Goal: Task Accomplishment & Management: Use online tool/utility

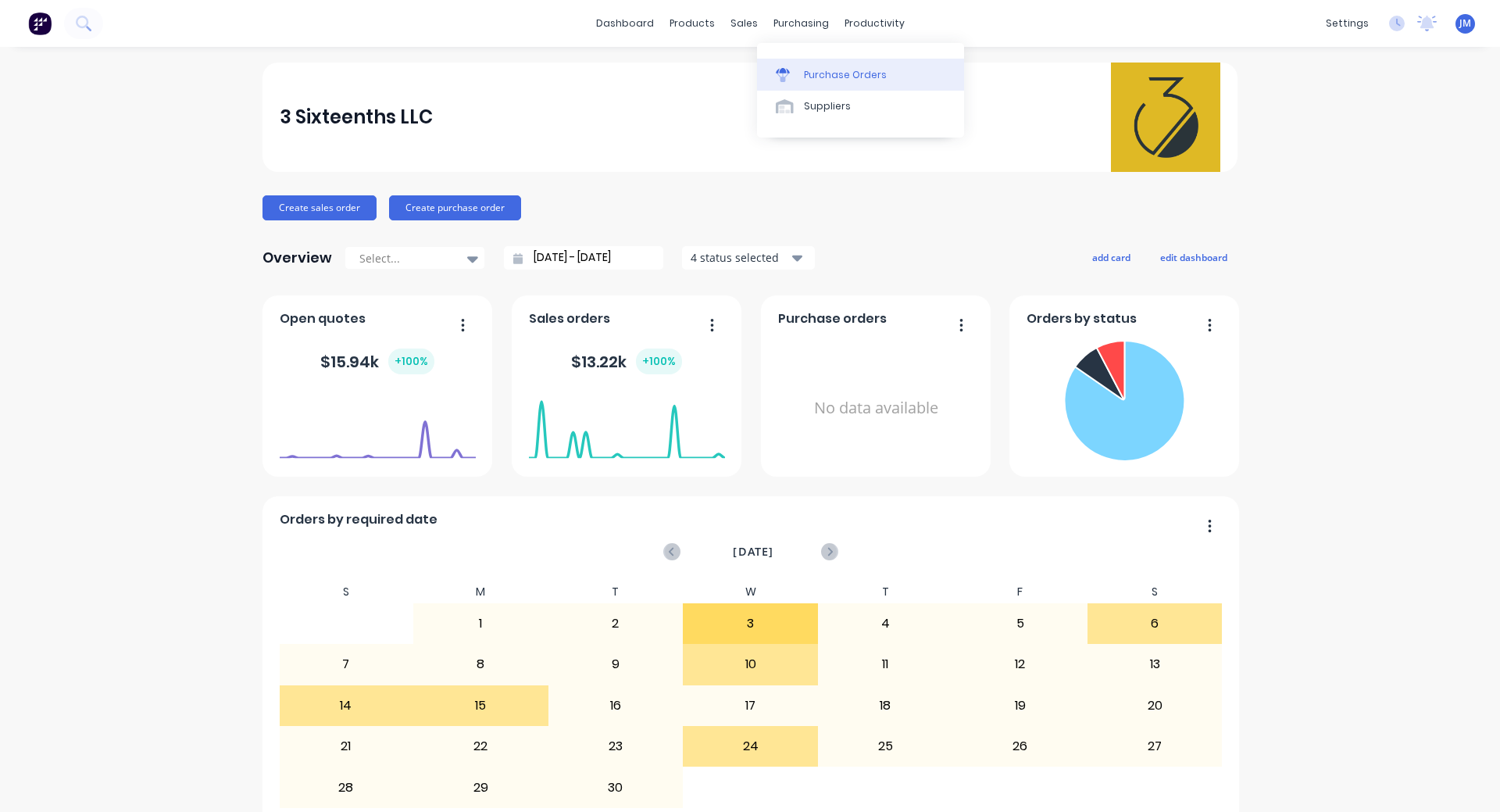
click at [843, 79] on div "Purchase Orders" at bounding box center [846, 75] width 83 height 14
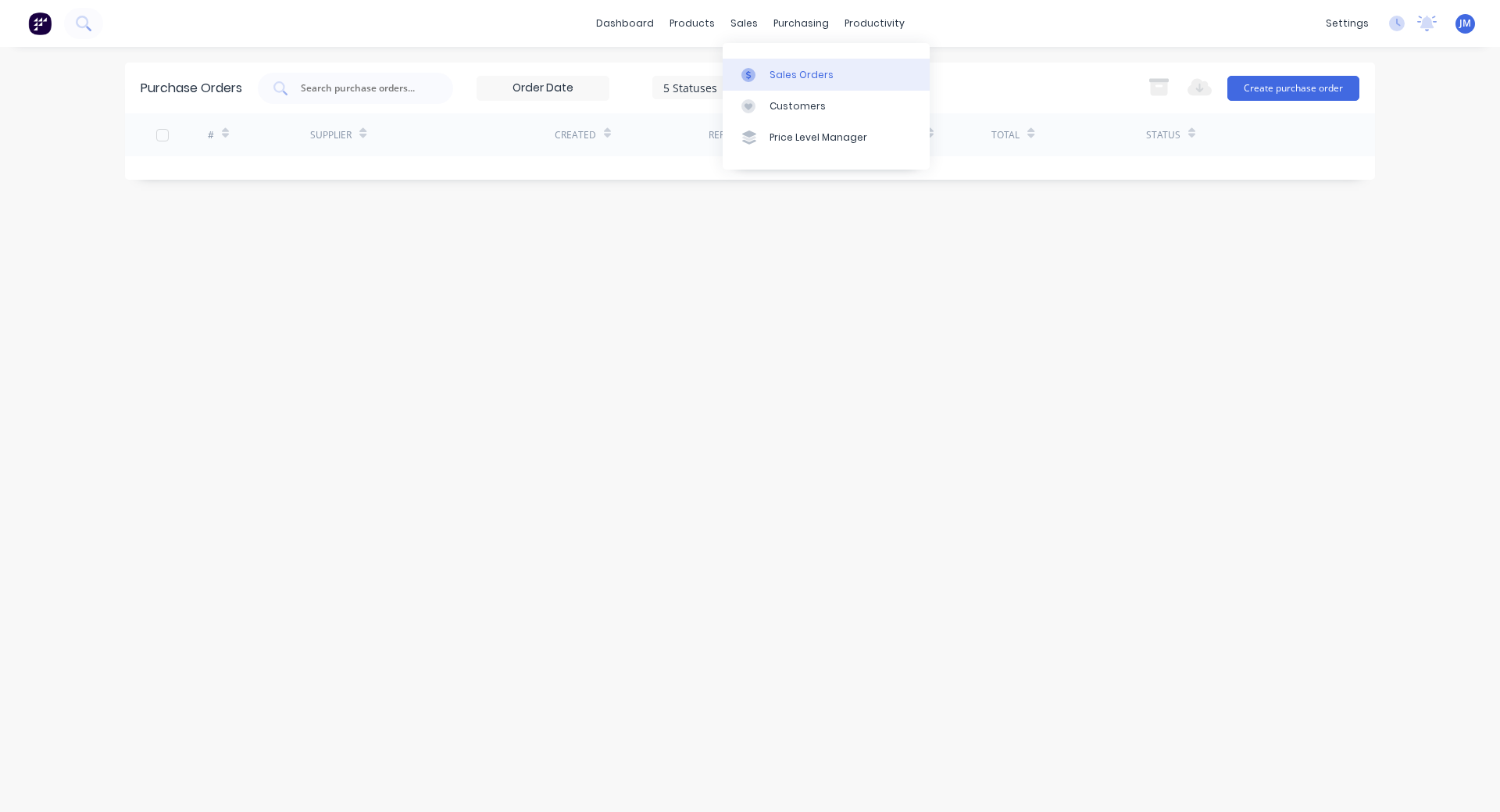
click at [782, 77] on div "Sales Orders" at bounding box center [802, 75] width 64 height 14
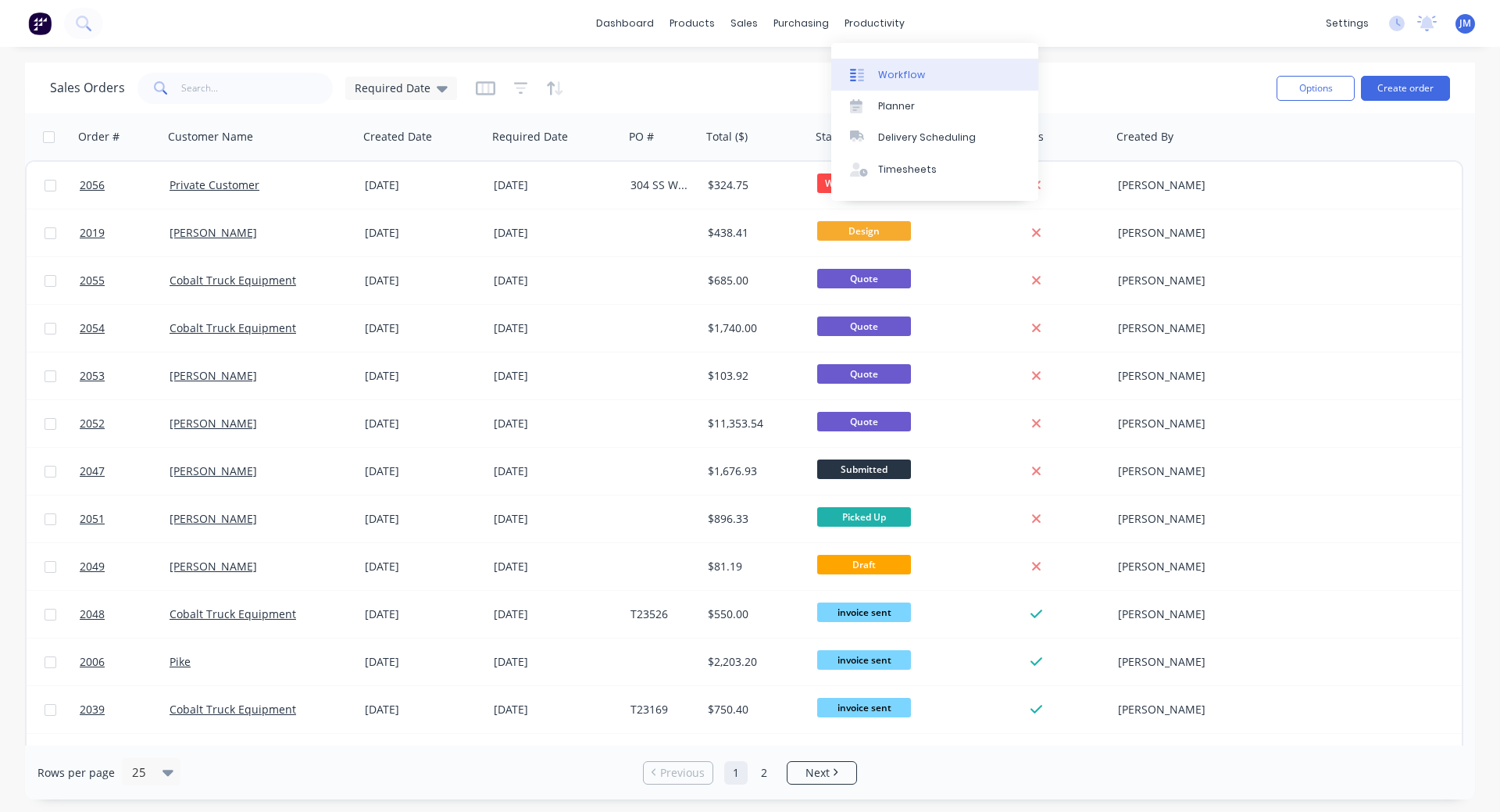
click at [894, 66] on link "Workflow" at bounding box center [934, 74] width 207 height 31
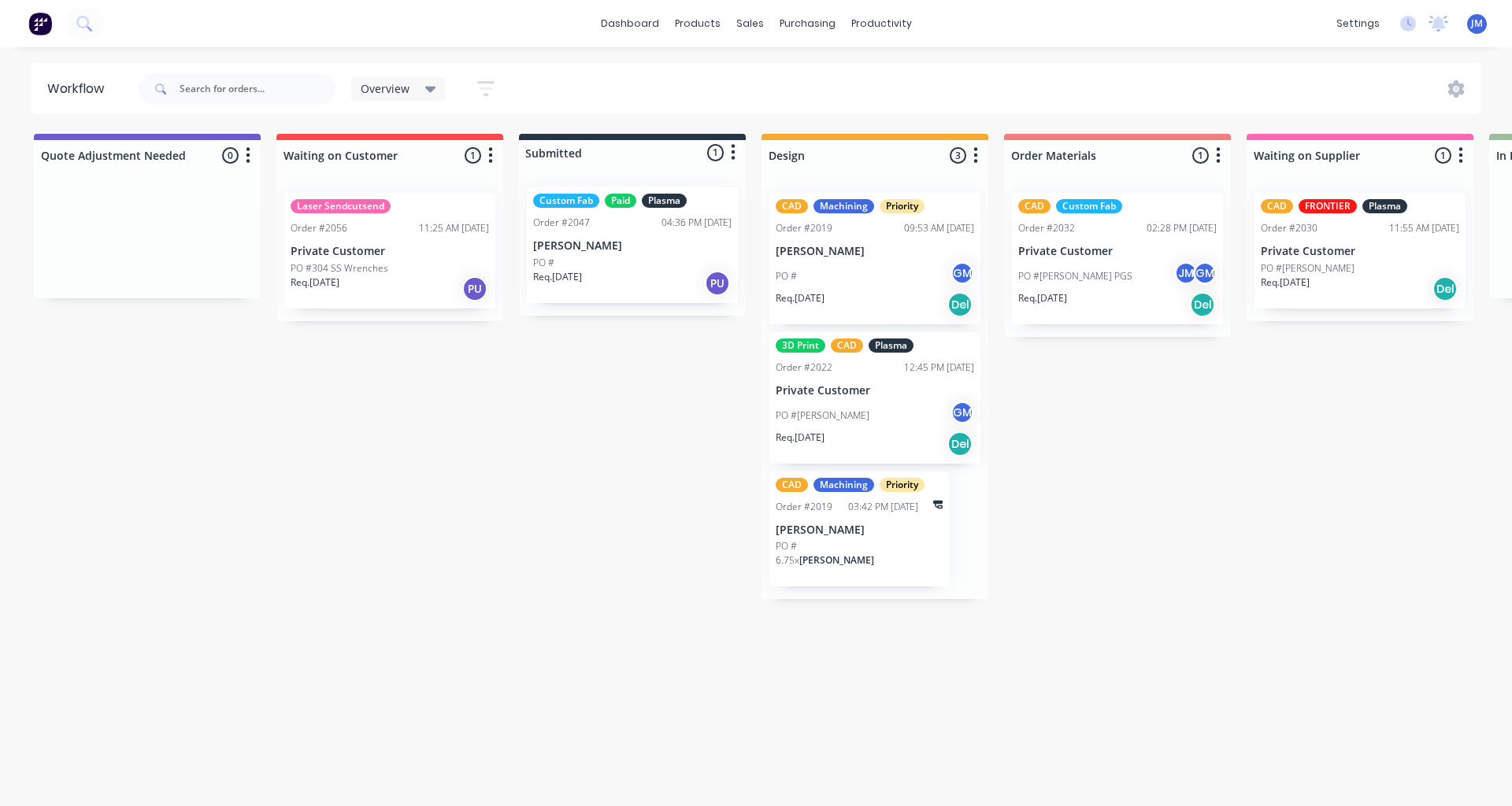
click at [439, 258] on div "Laser Sendcutsend Order #2056 11:25 AM [DATE] Private Customer PO #304 SS Wrenc…" at bounding box center [389, 250] width 211 height 116
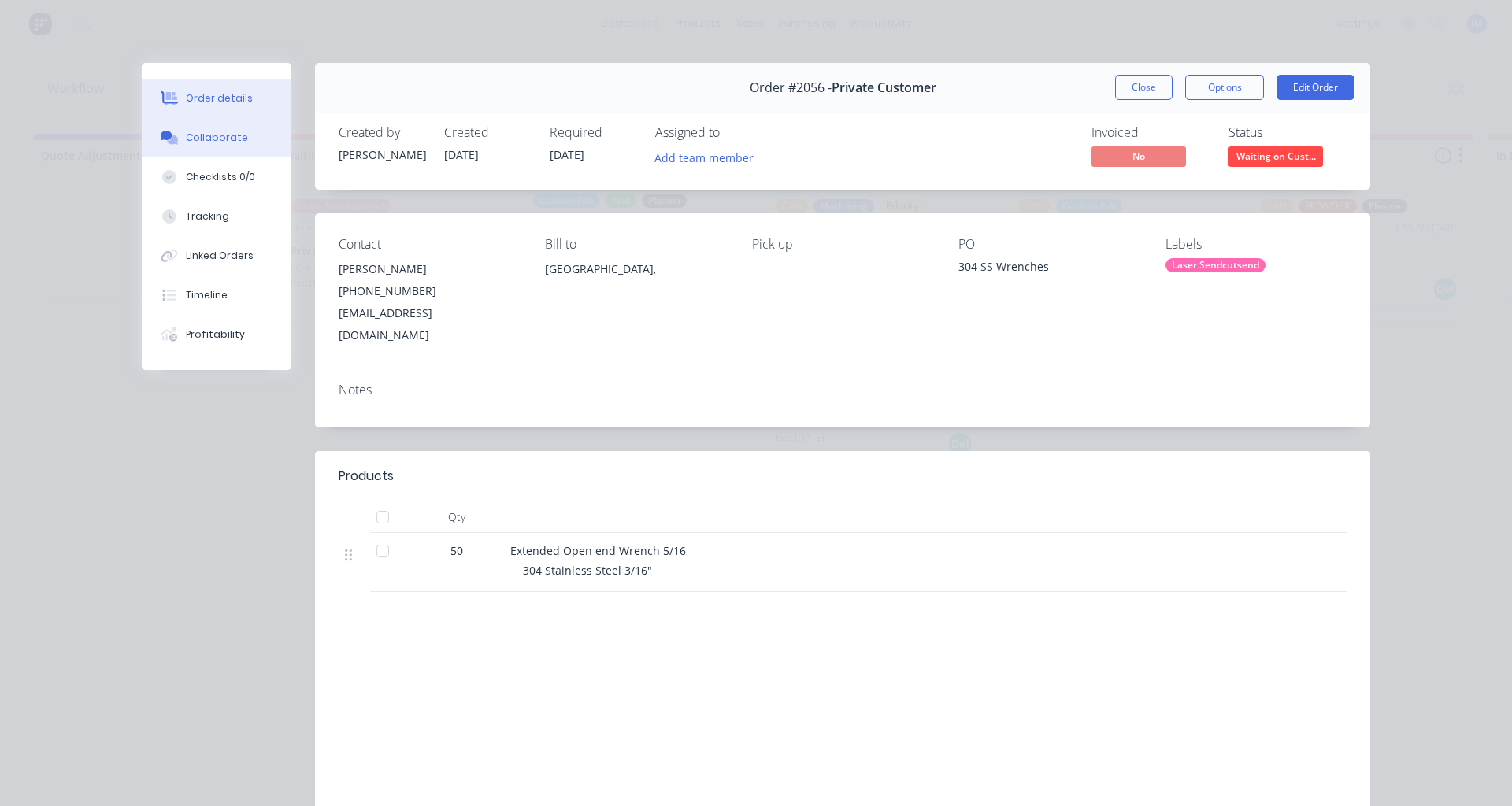
click at [215, 129] on button "Collaborate" at bounding box center [216, 137] width 149 height 39
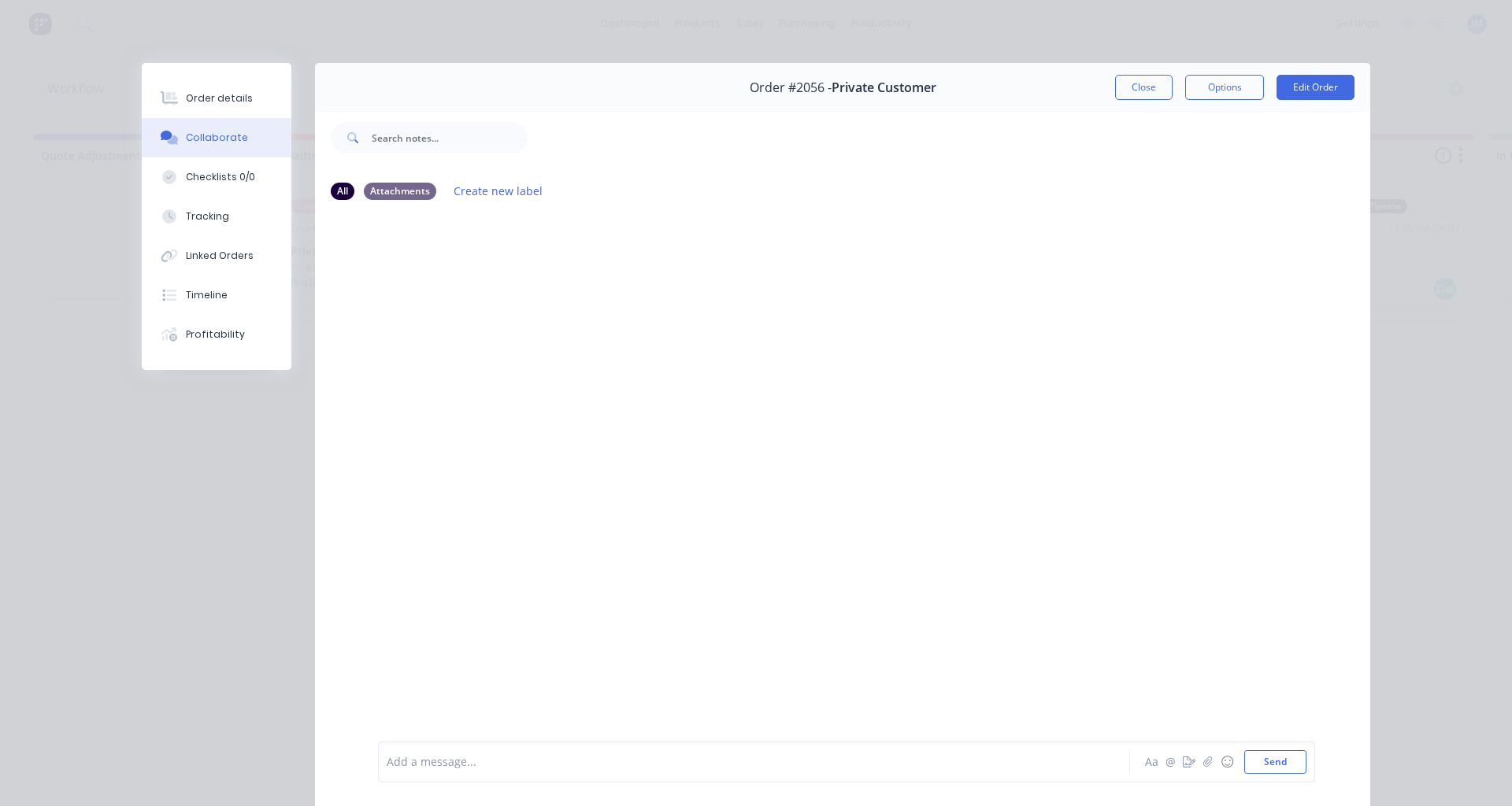
click at [471, 740] on div "Add a message... Aa @ ☺ Send" at bounding box center [843, 763] width 1056 height 89
click at [477, 751] on div "Add a message..." at bounding box center [732, 762] width 690 height 23
click at [1135, 95] on button "Close" at bounding box center [1144, 87] width 57 height 25
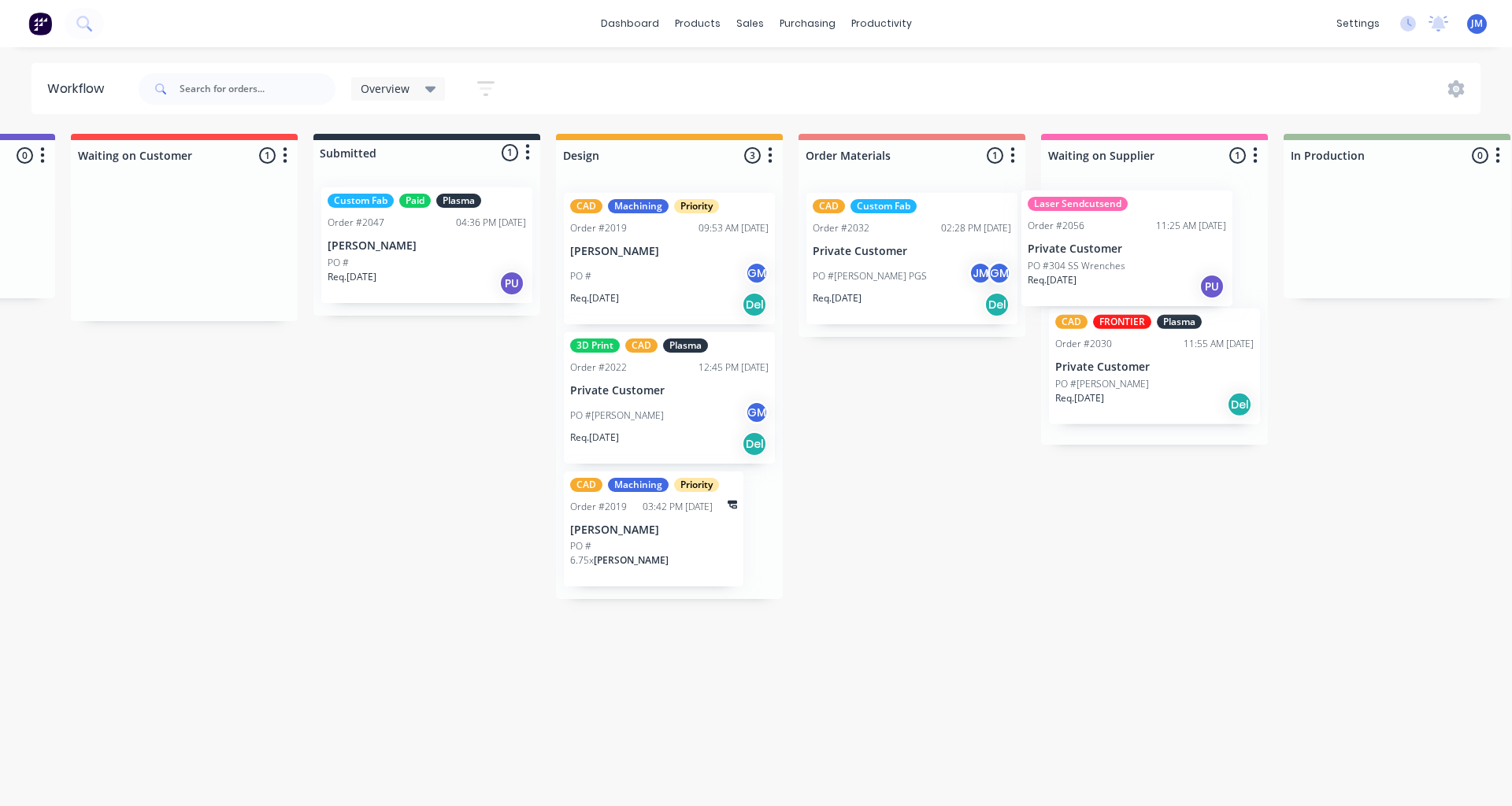
scroll to position [0, 222]
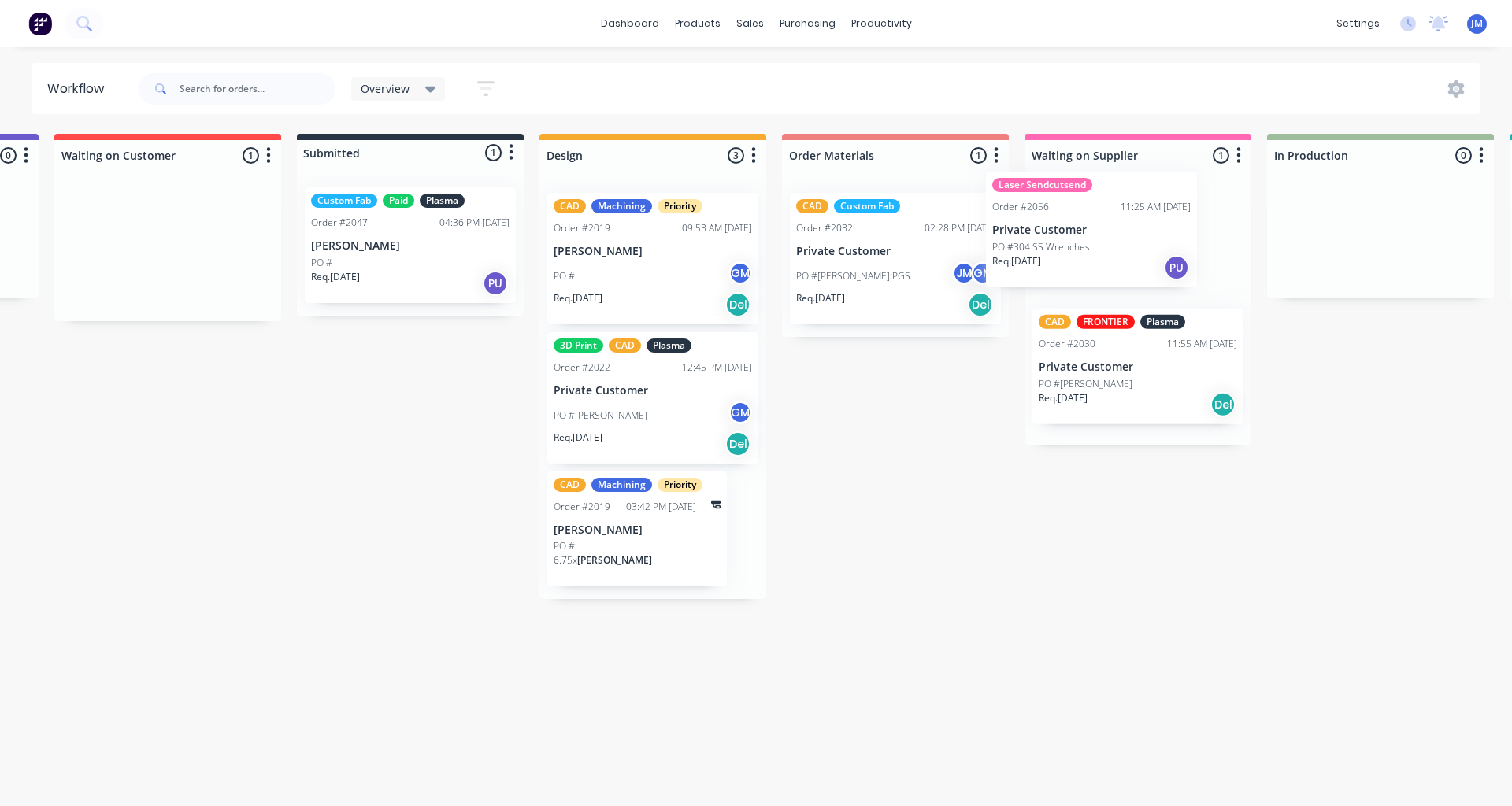
drag, startPoint x: 358, startPoint y: 267, endPoint x: 1064, endPoint y: 246, distance: 706.3
click at [1064, 246] on div "Quote Adjustment Needed 0 Status colour #6A5ACD hex #6A5ACD Save Cancel Notific…" at bounding box center [1308, 367] width 3083 height 466
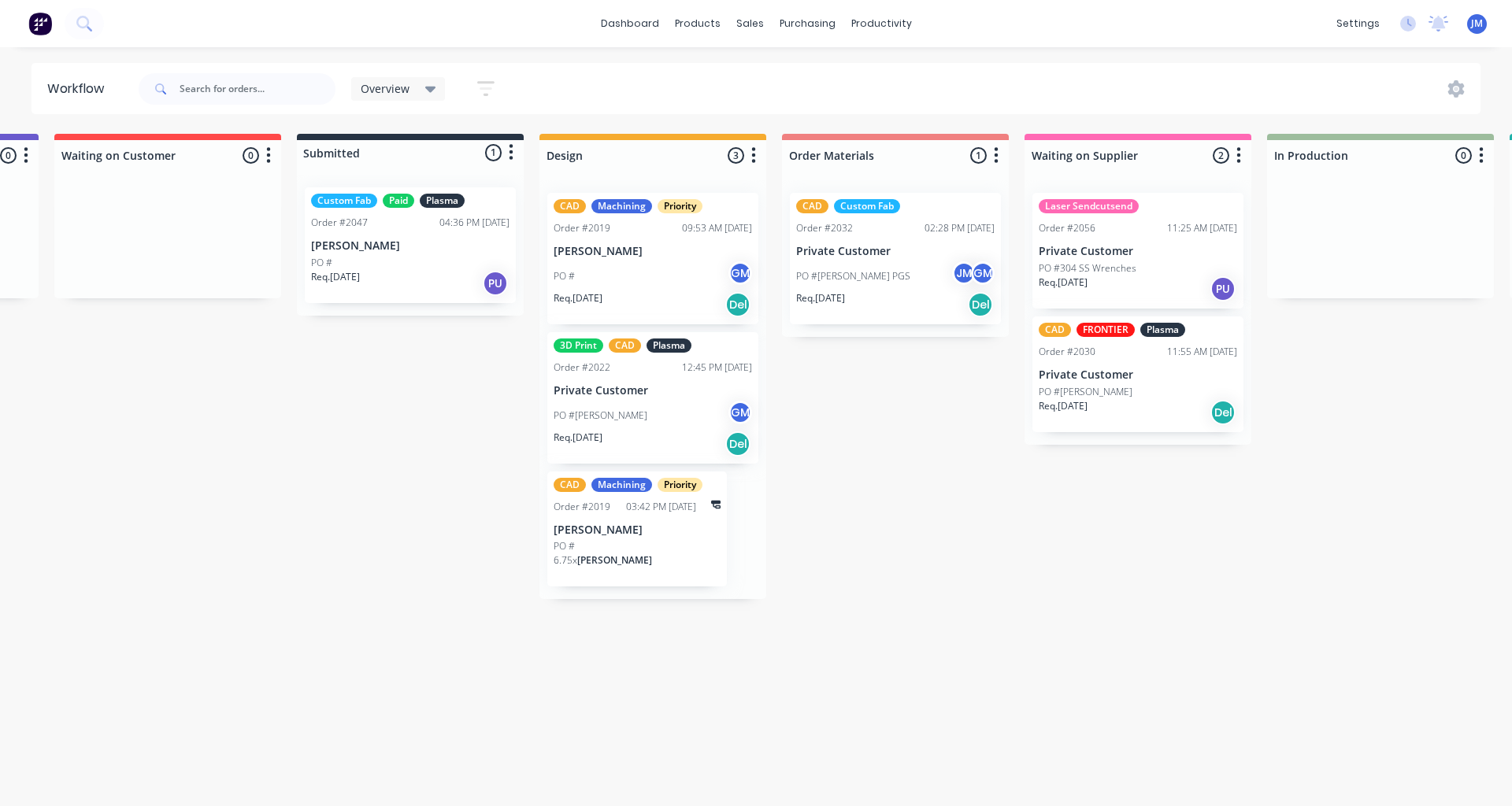
click at [909, 446] on div "Quote Adjustment Needed 0 Status colour #6A5ACD hex #6A5ACD Save Cancel Notific…" at bounding box center [1308, 367] width 3083 height 466
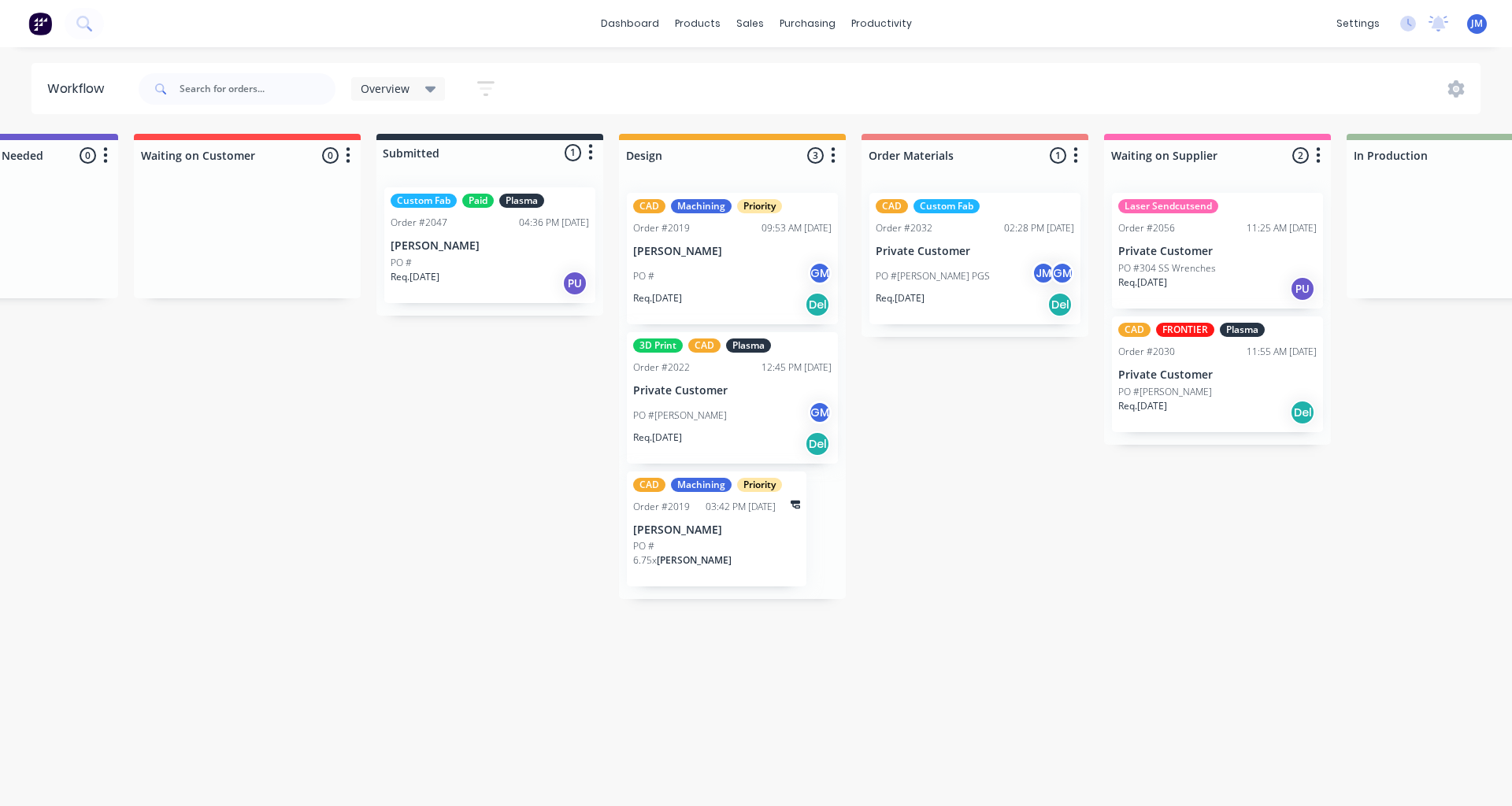
scroll to position [0, 143]
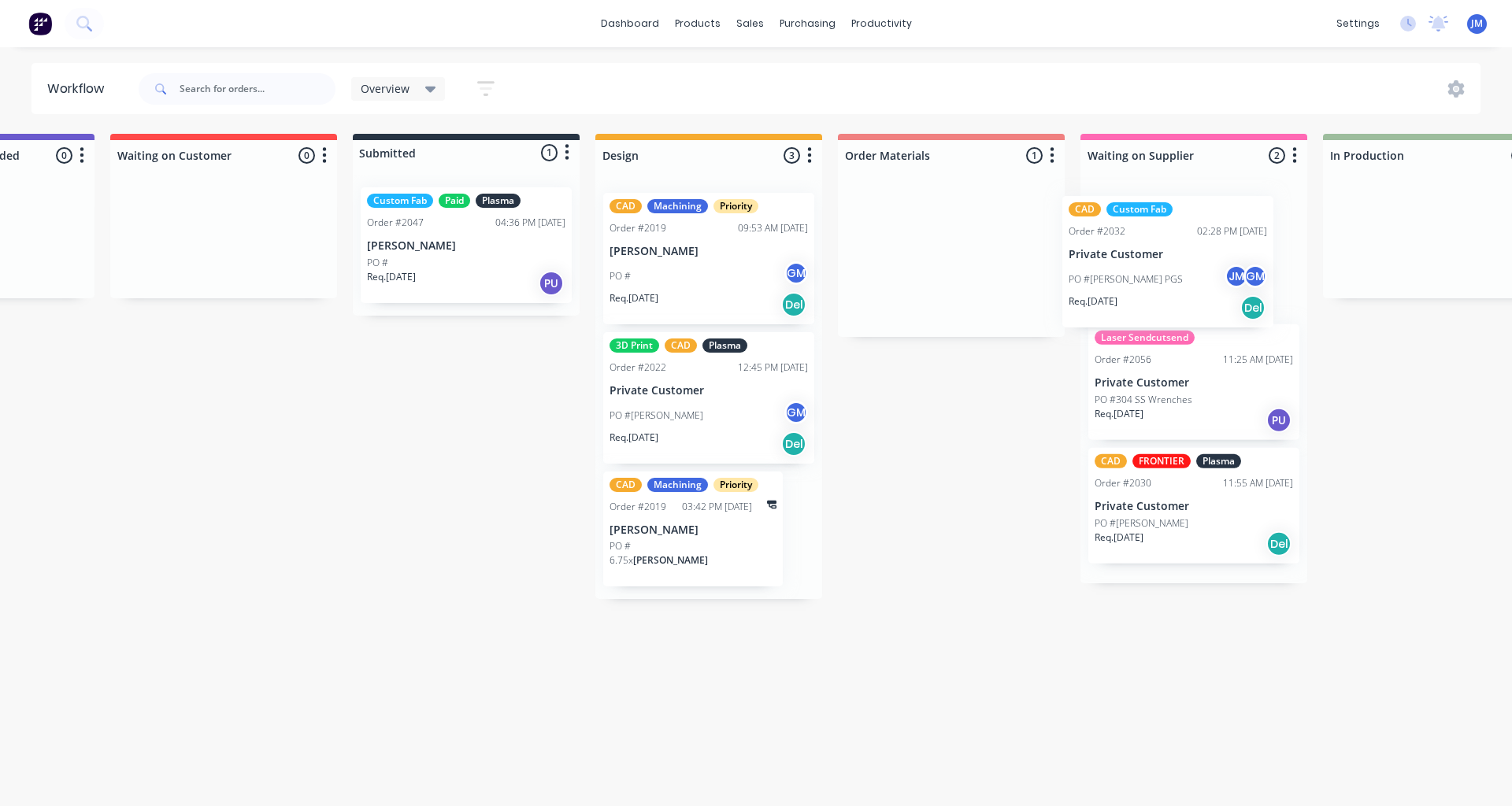
drag, startPoint x: 967, startPoint y: 264, endPoint x: 1170, endPoint y: 266, distance: 203.0
click at [1170, 266] on div "Quote Adjustment Needed 0 Status colour #6A5ACD hex #6A5ACD Save Cancel Notific…" at bounding box center [1363, 367] width 3083 height 466
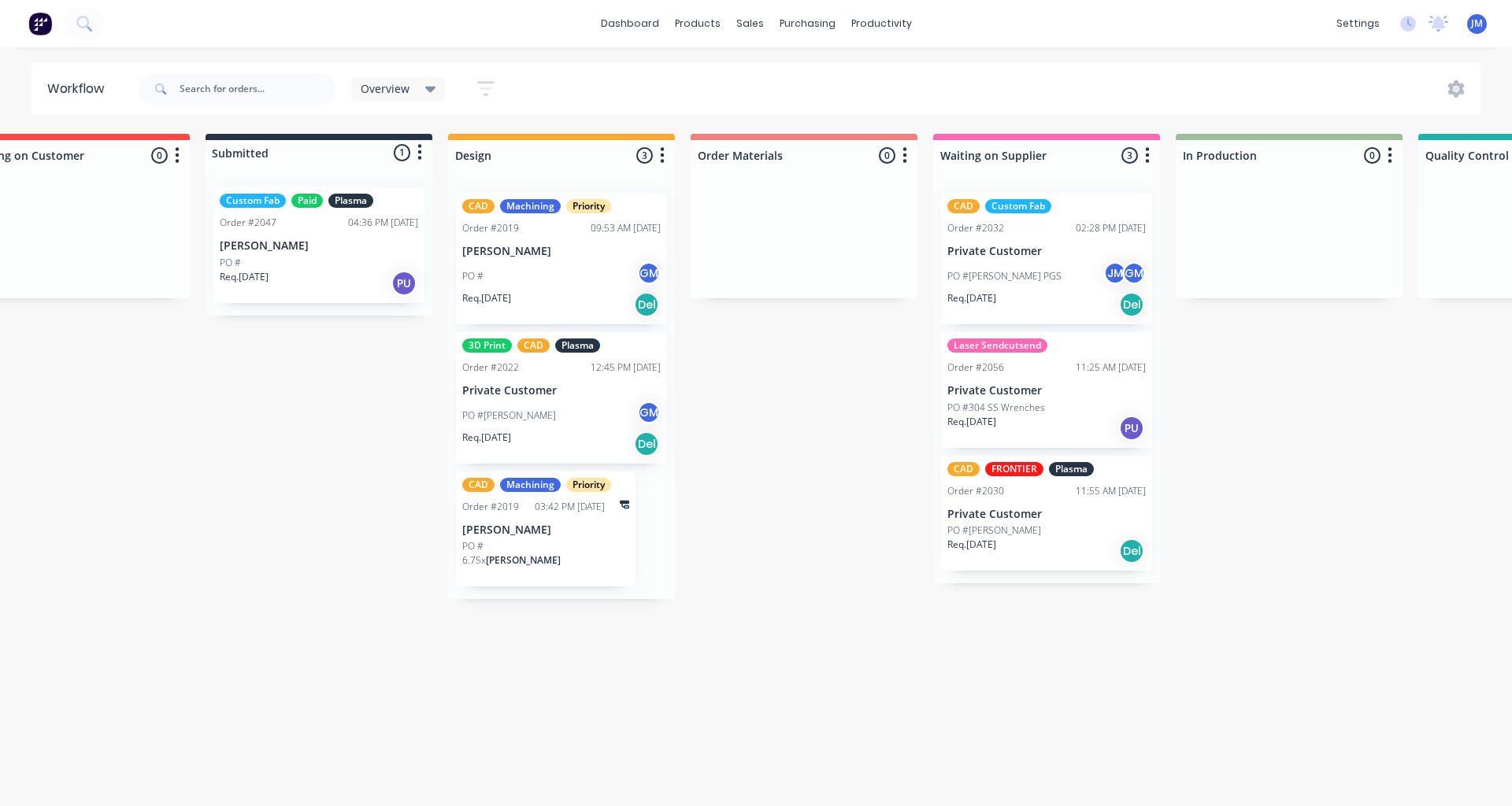
scroll to position [0, 324]
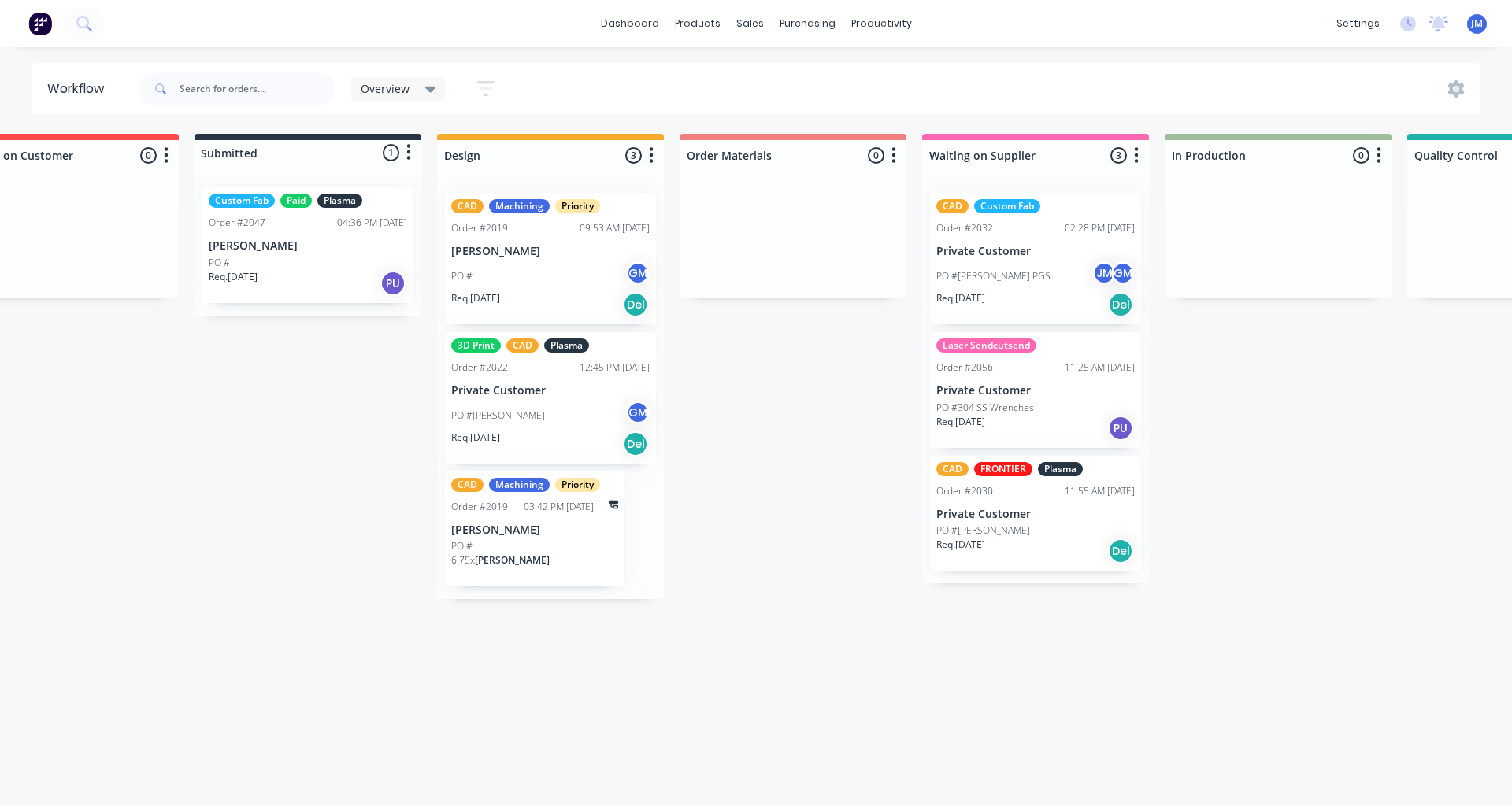
click at [1032, 279] on p "PO #[PERSON_NAME] PGS" at bounding box center [993, 276] width 114 height 14
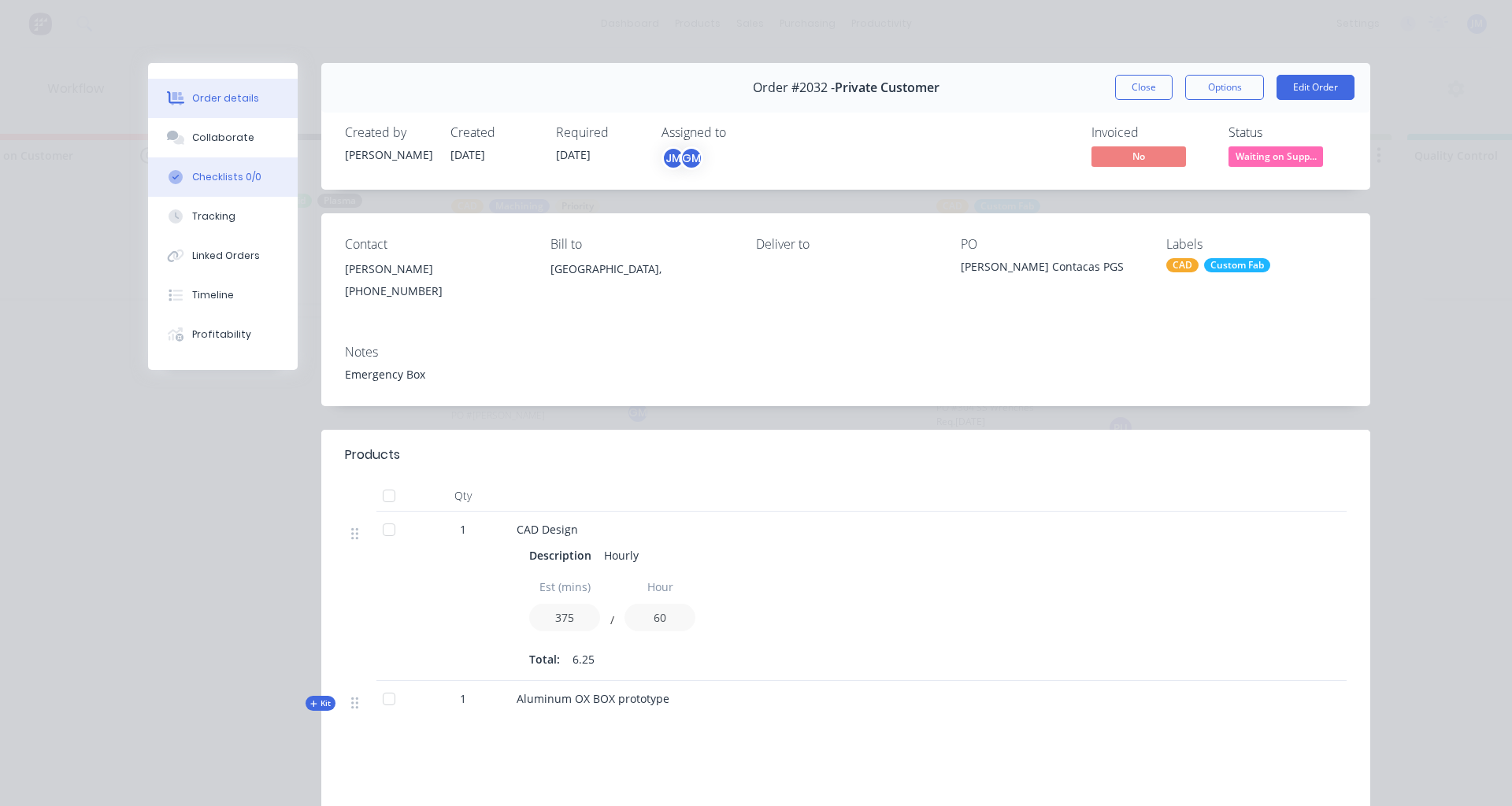
click at [216, 183] on div "Checklists 0/0" at bounding box center [227, 177] width 70 height 14
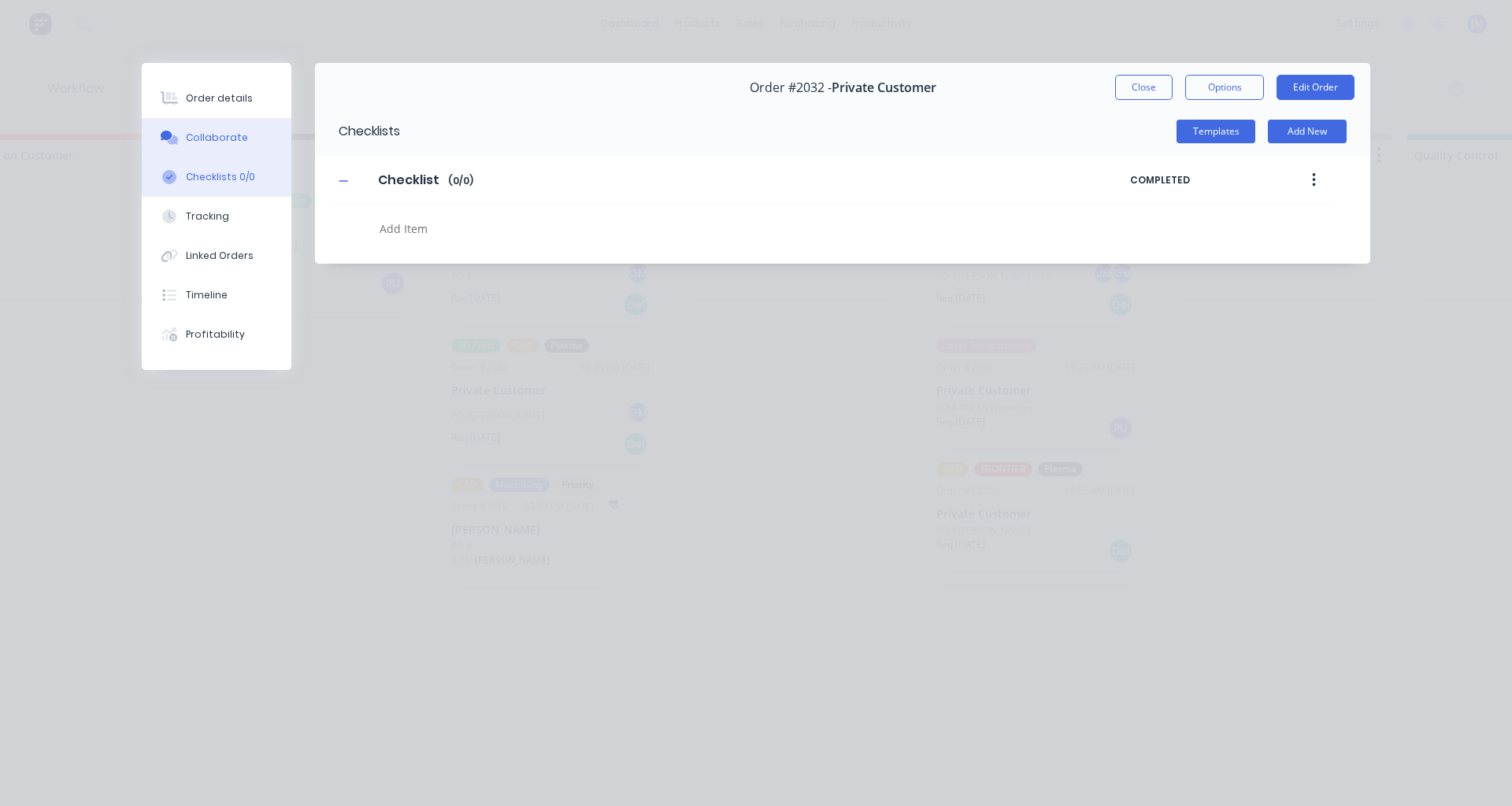
click at [197, 143] on div "Collaborate" at bounding box center [217, 137] width 63 height 14
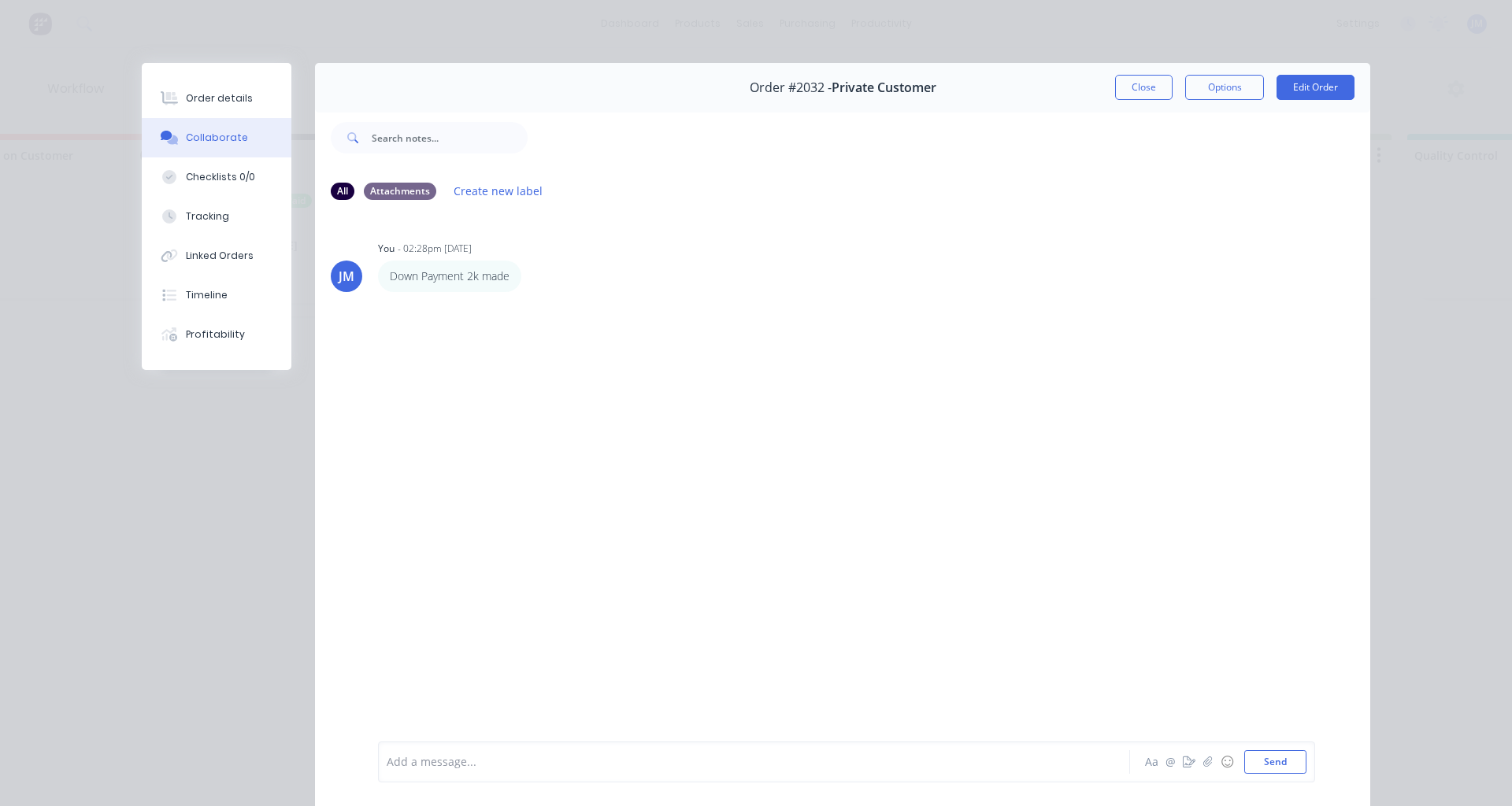
click at [453, 771] on div "Add a message..." at bounding box center [732, 762] width 690 height 23
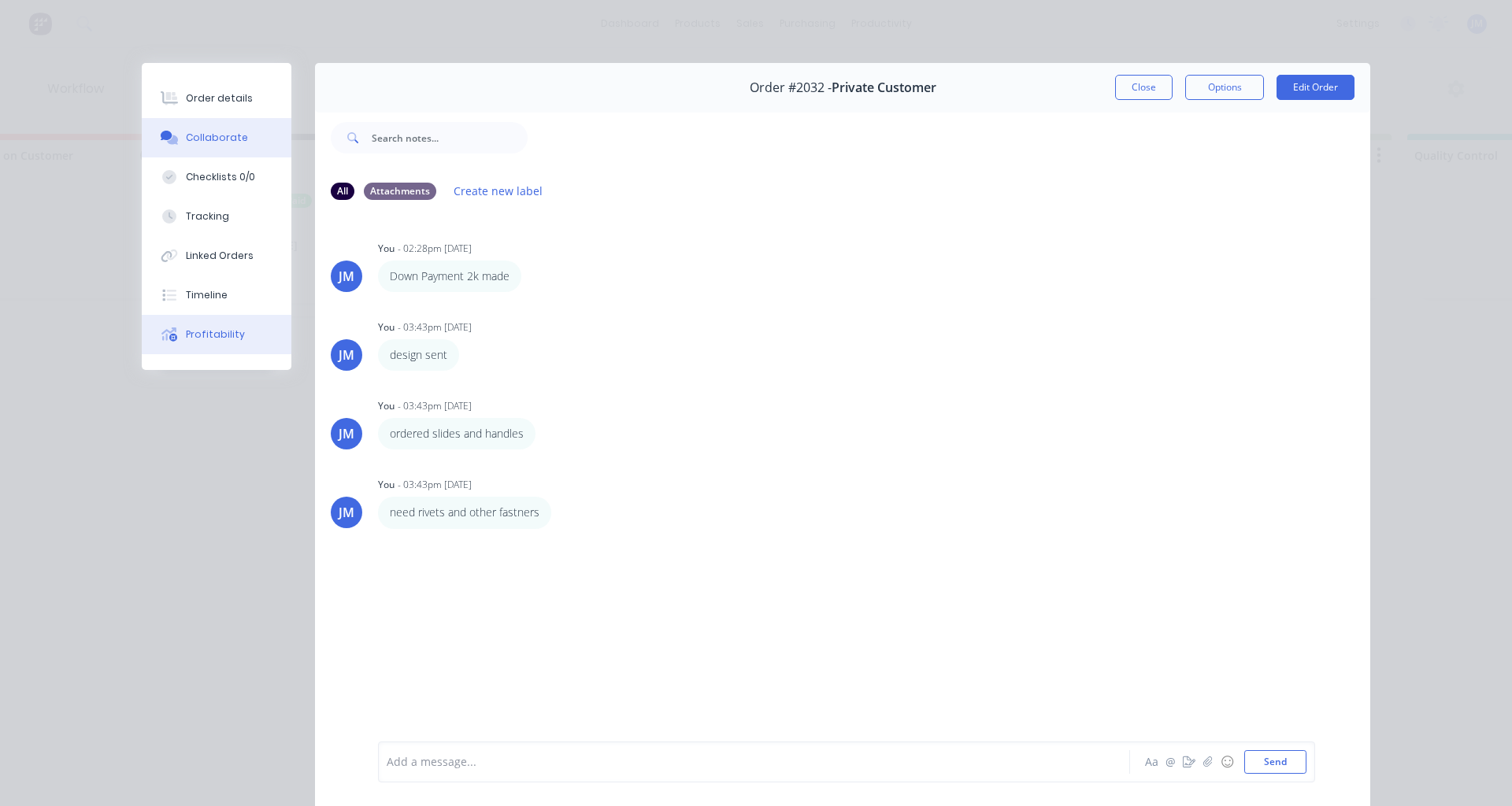
click at [204, 337] on div "Profitability" at bounding box center [216, 334] width 59 height 14
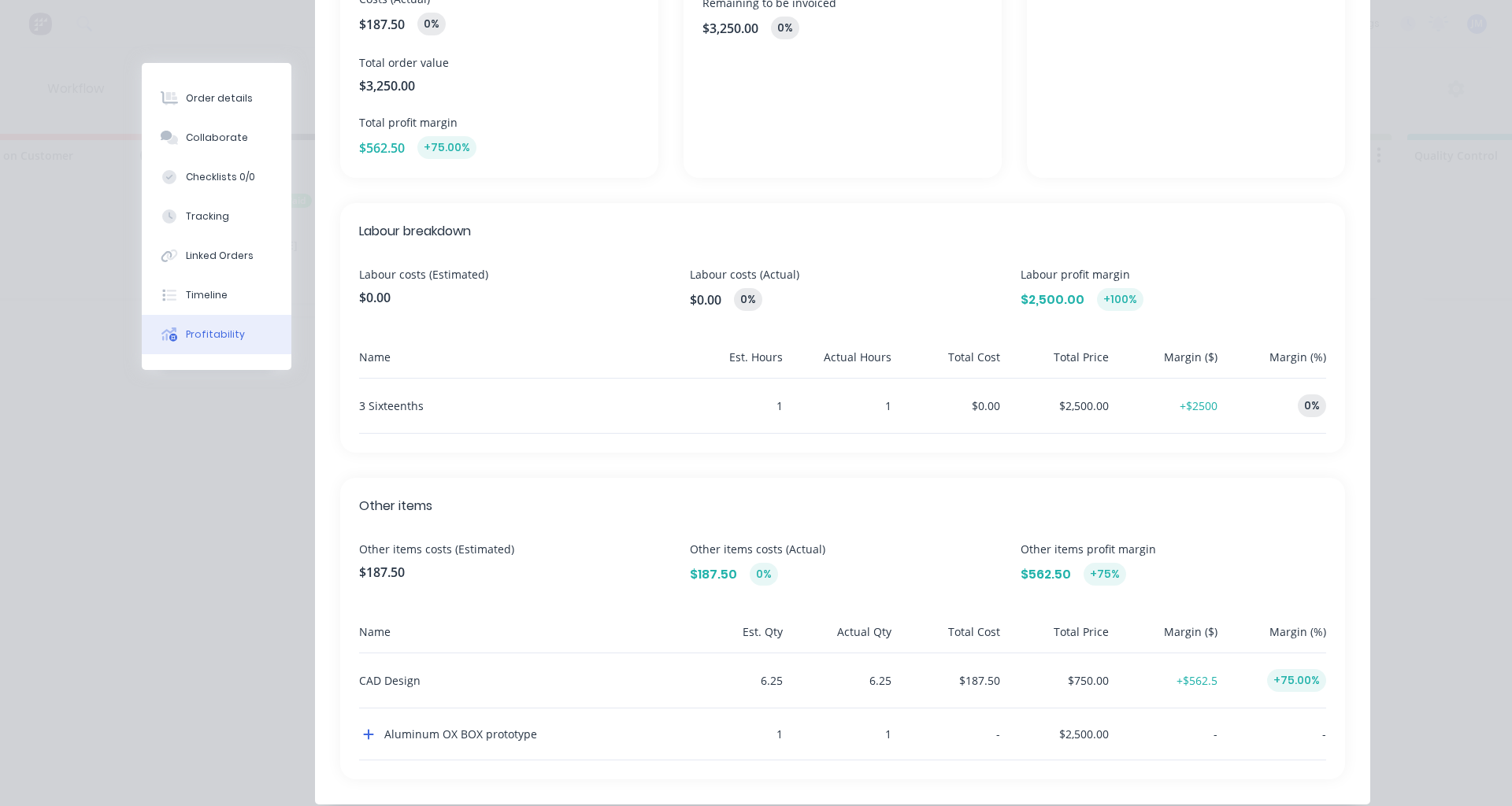
scroll to position [388, 0]
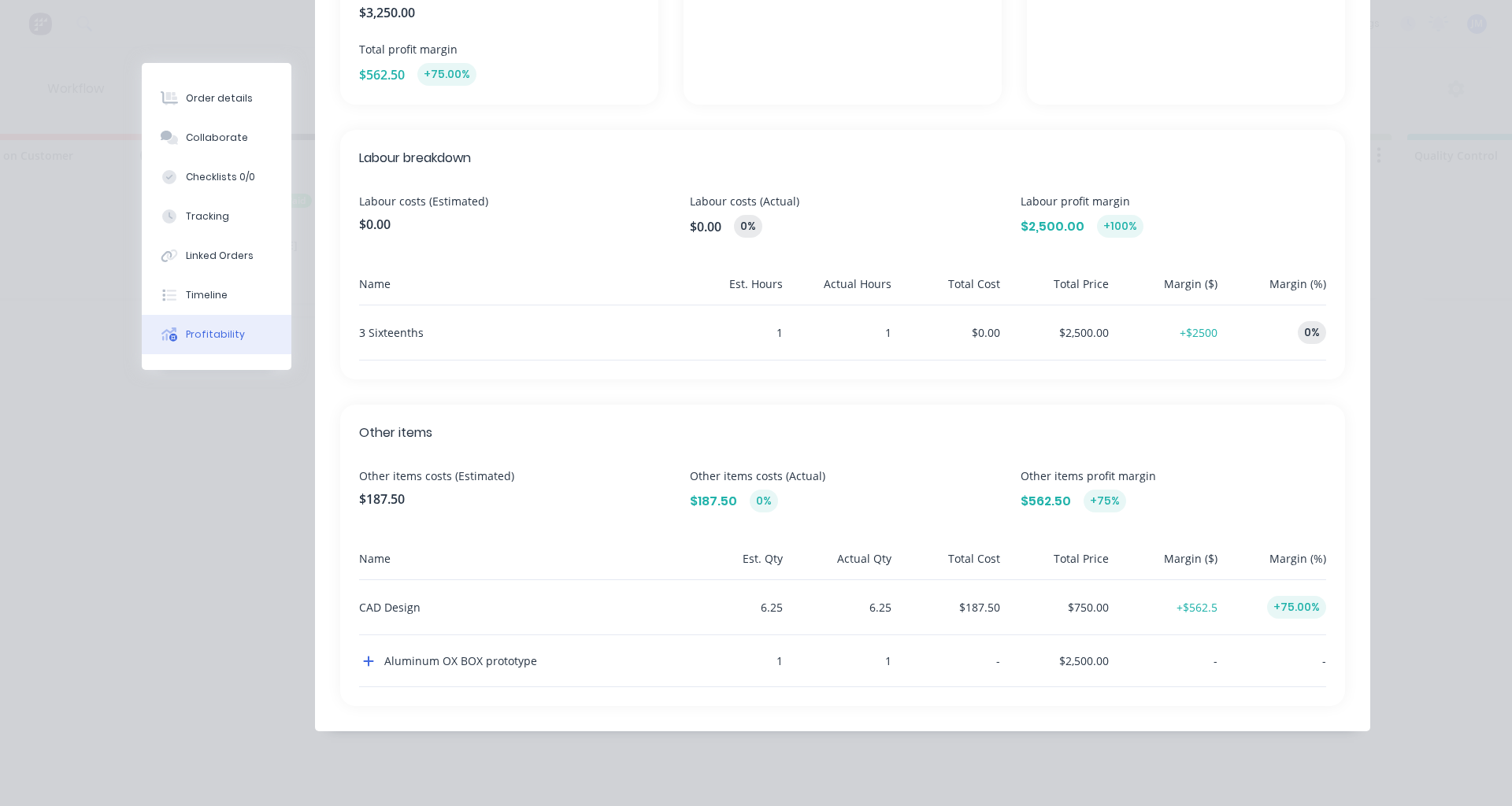
click at [189, 535] on div "Order #2032 - Private Customer Close Options Edit Order Profitability Overview …" at bounding box center [756, 215] width 1229 height 1081
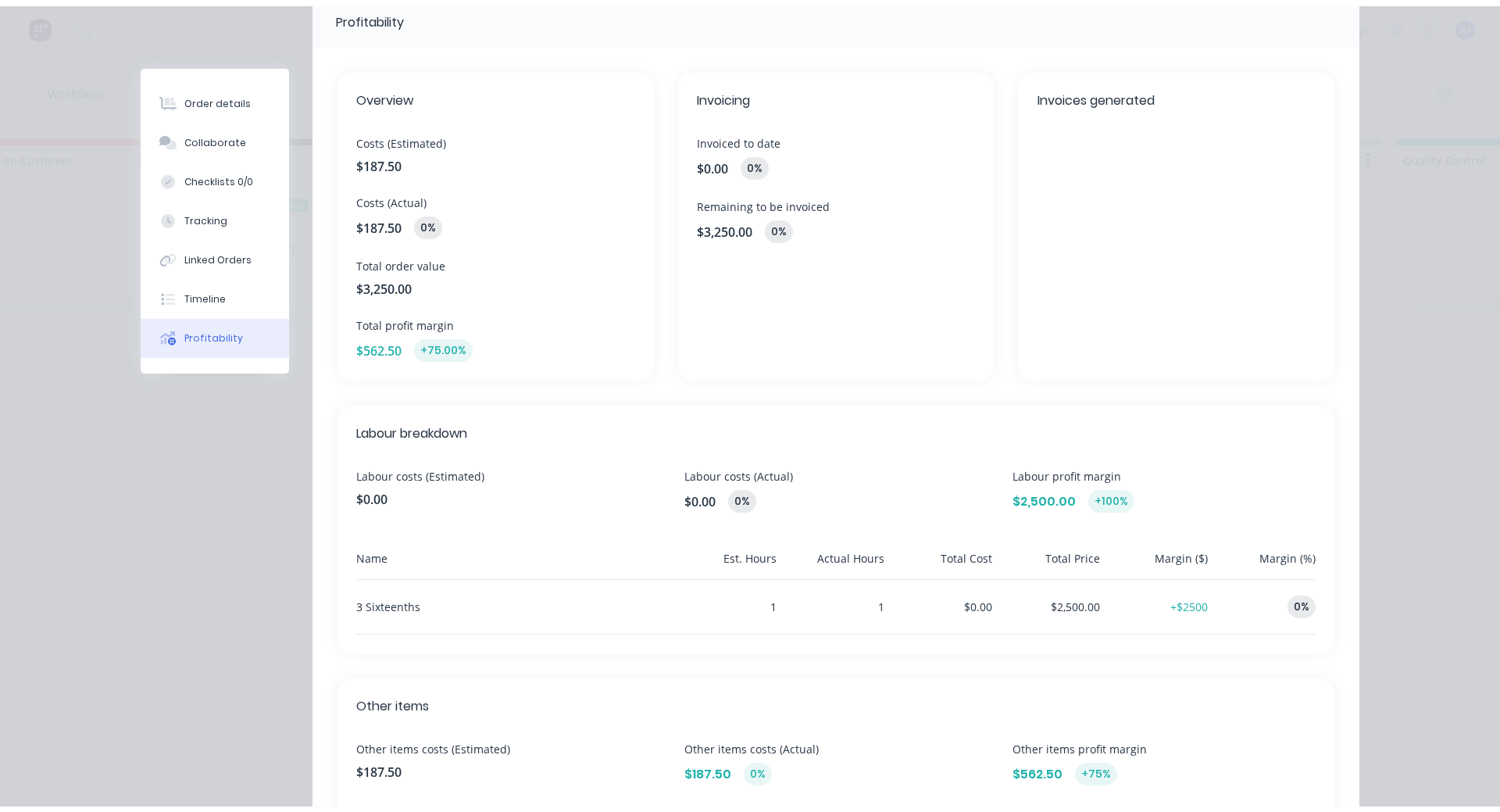
scroll to position [0, 0]
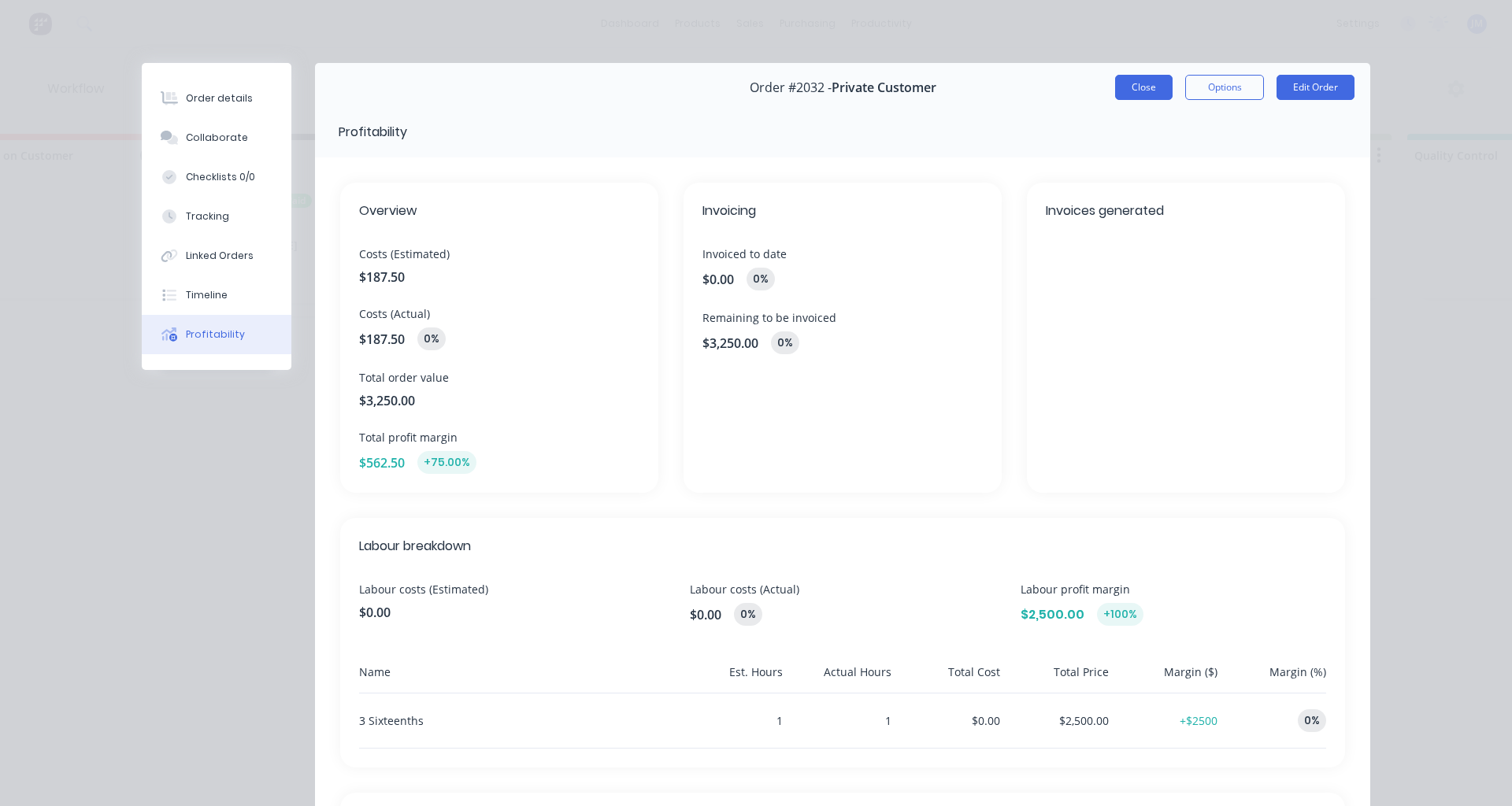
click at [1152, 85] on button "Close" at bounding box center [1144, 87] width 57 height 25
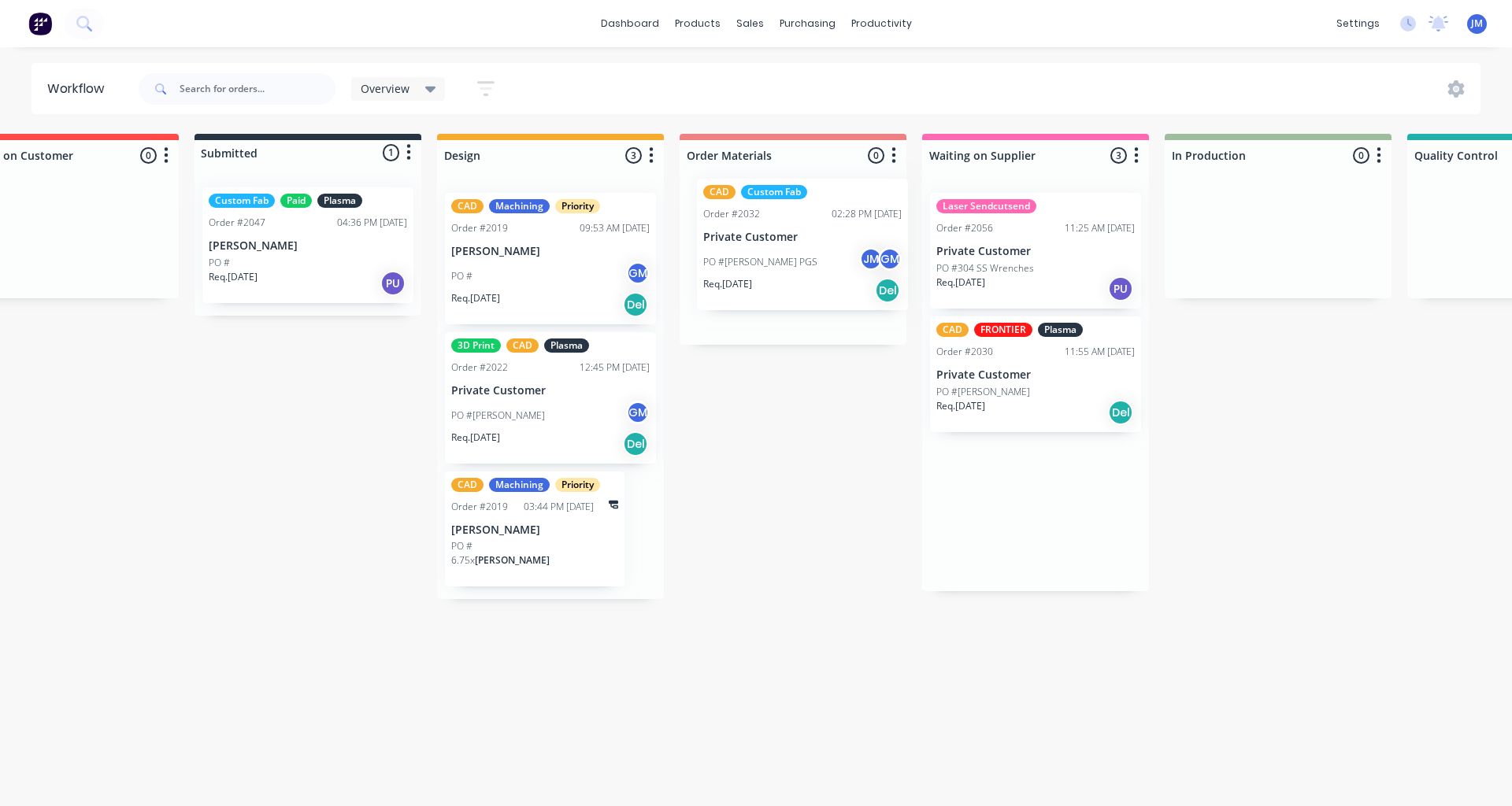
drag, startPoint x: 1030, startPoint y: 271, endPoint x: 792, endPoint y: 256, distance: 238.5
click at [792, 256] on div "Quote Adjustment Needed 0 Status colour #6A5ACD hex #6A5ACD Save Cancel Notific…" at bounding box center [1205, 367] width 3083 height 466
click at [807, 259] on div "CAD Custom Fab Order #2032 02:28 PM [DATE] Private Customer PO #[PERSON_NAME] C…" at bounding box center [792, 258] width 211 height 131
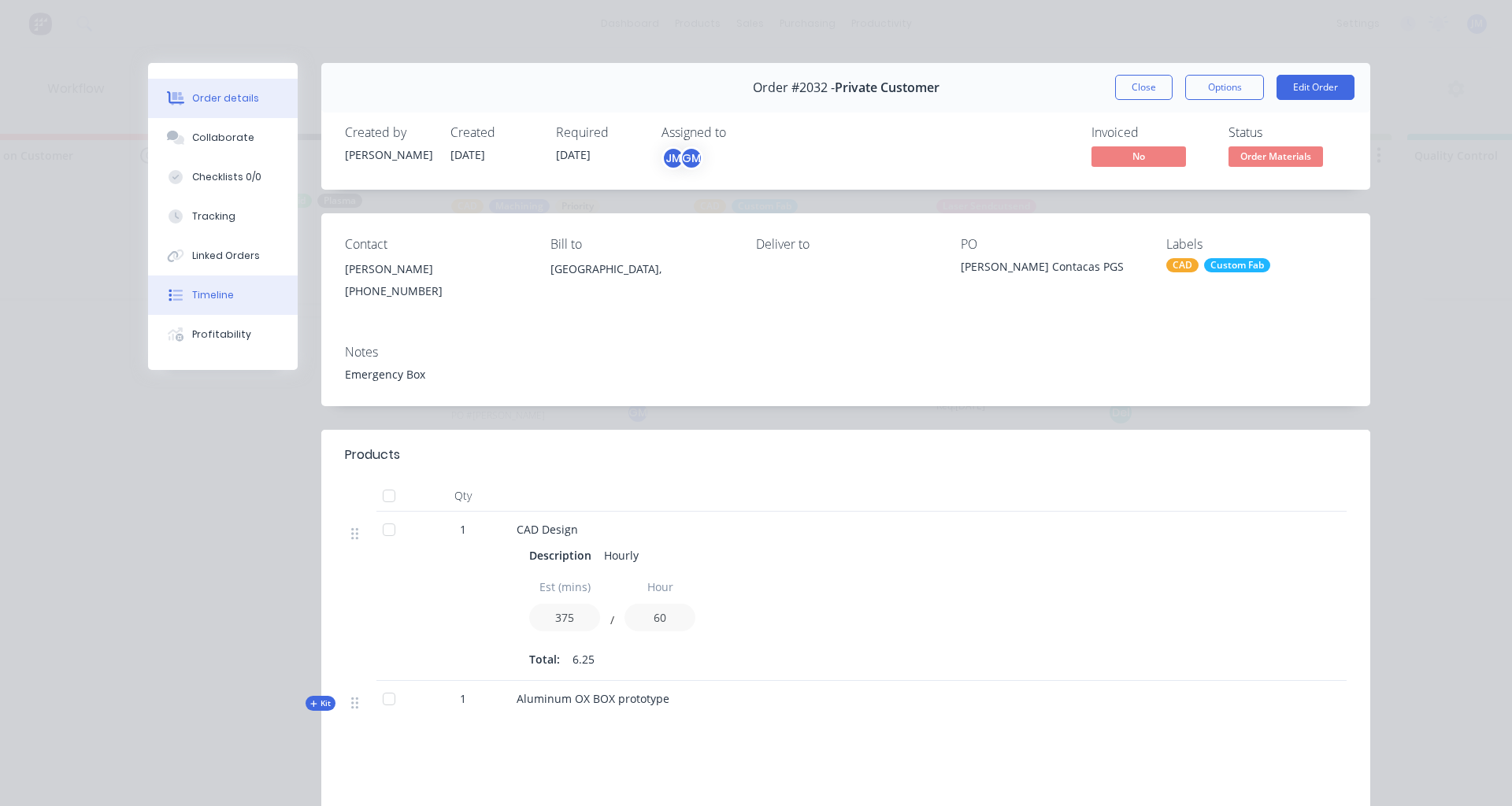
click at [231, 301] on button "Timeline" at bounding box center [222, 294] width 149 height 39
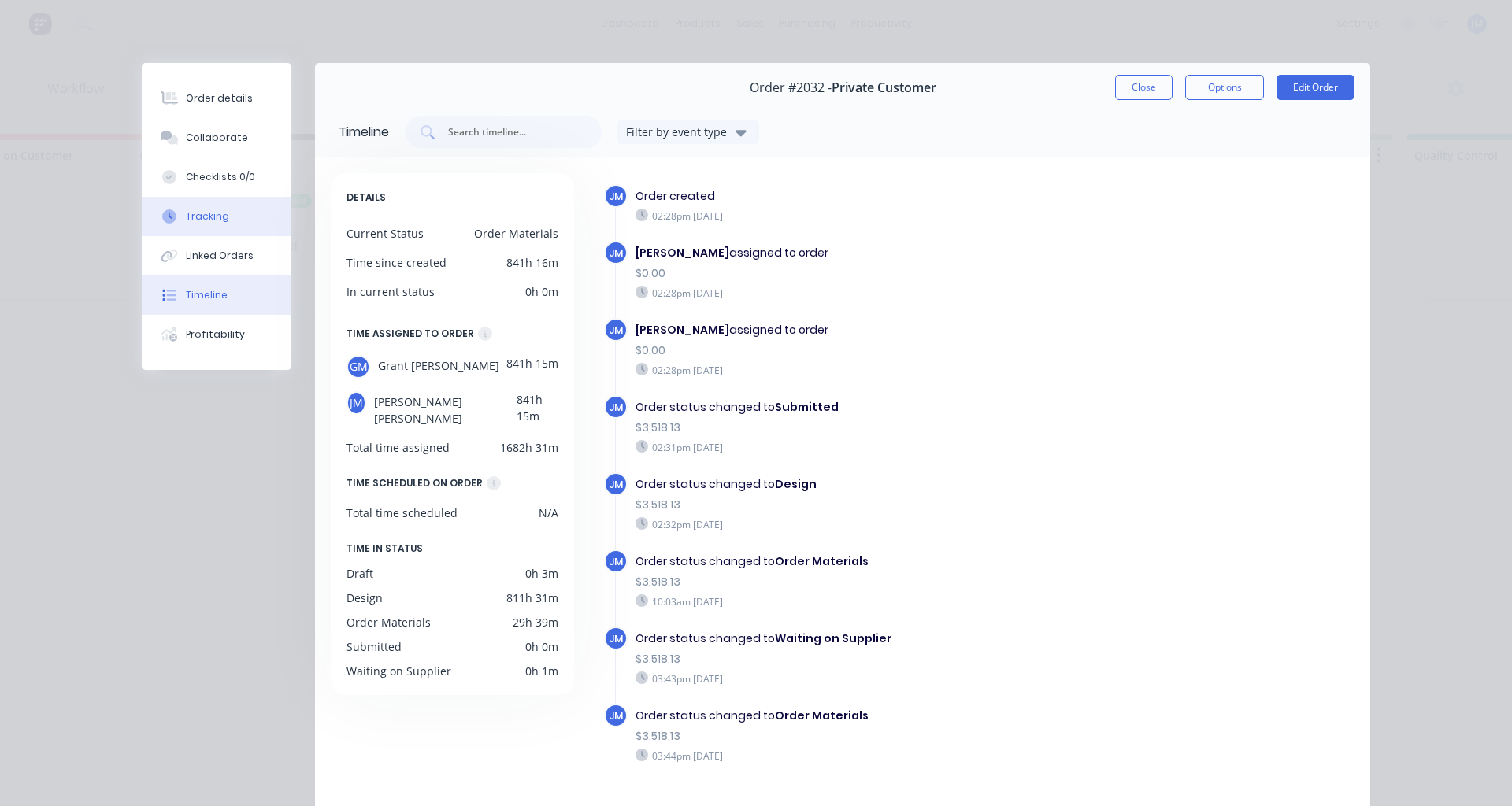
click at [229, 214] on button "Tracking" at bounding box center [216, 216] width 149 height 39
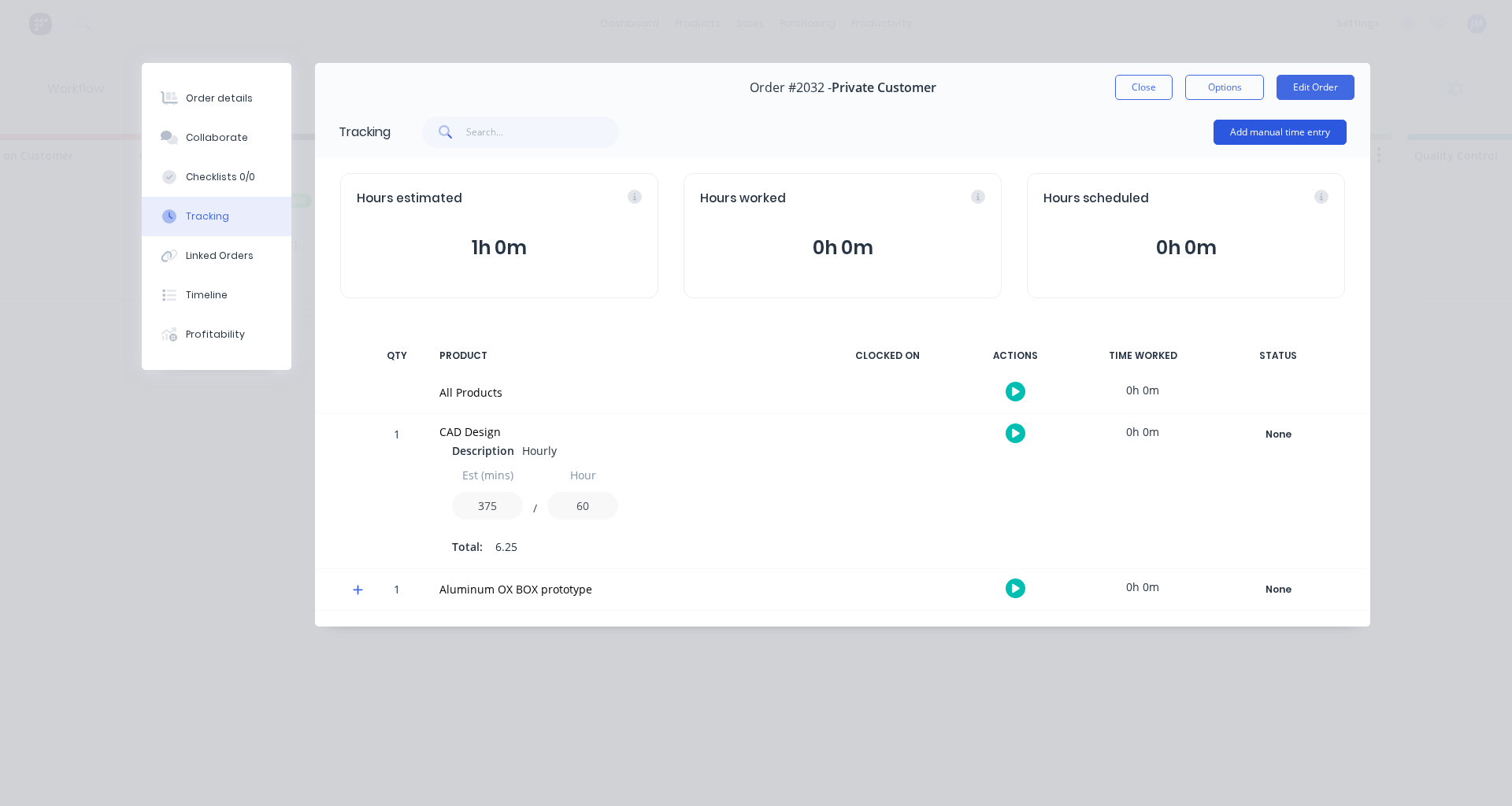
click at [1255, 130] on button "Add manual time entry" at bounding box center [1280, 132] width 133 height 25
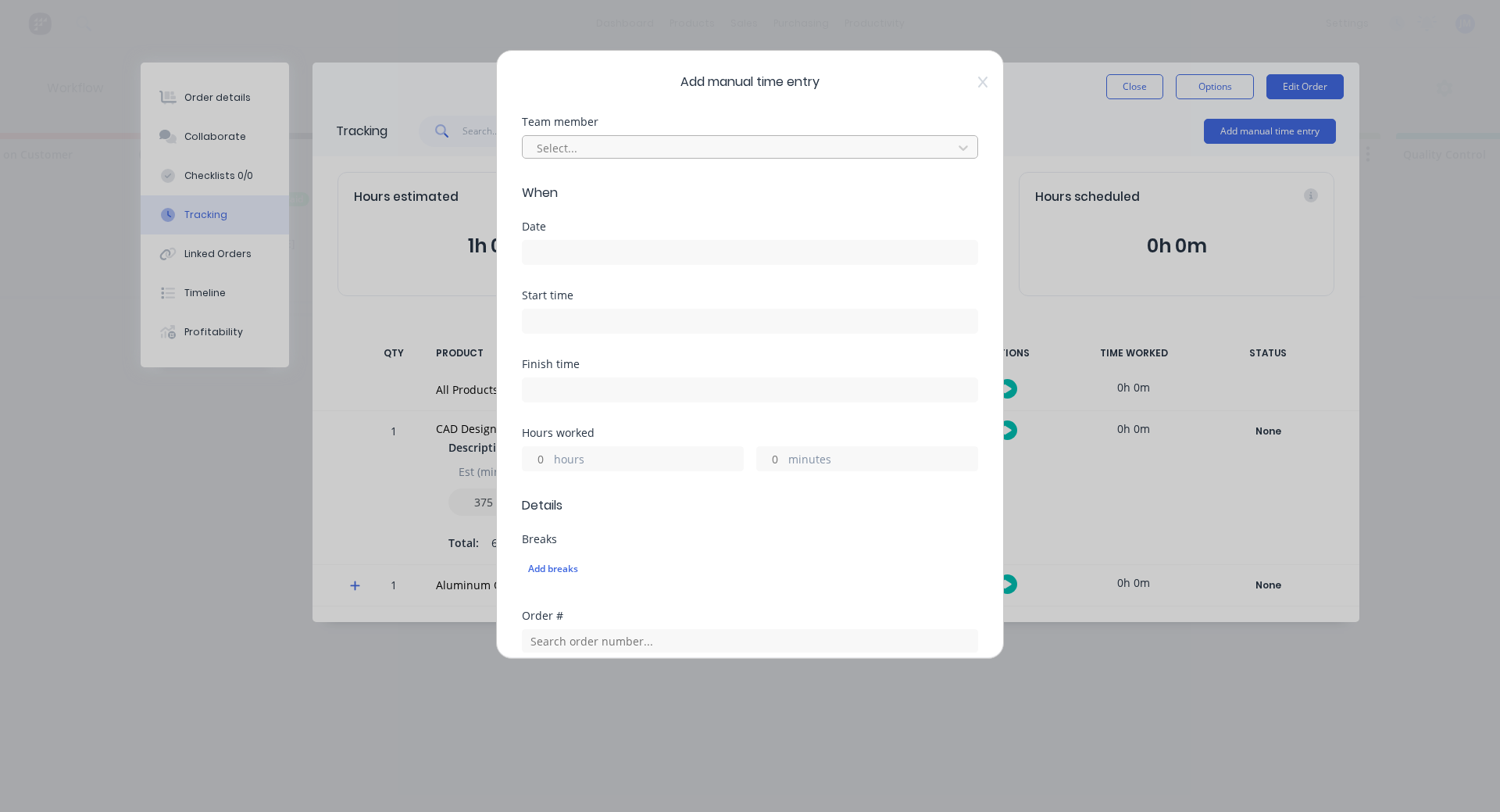
click at [632, 141] on div at bounding box center [740, 147] width 409 height 20
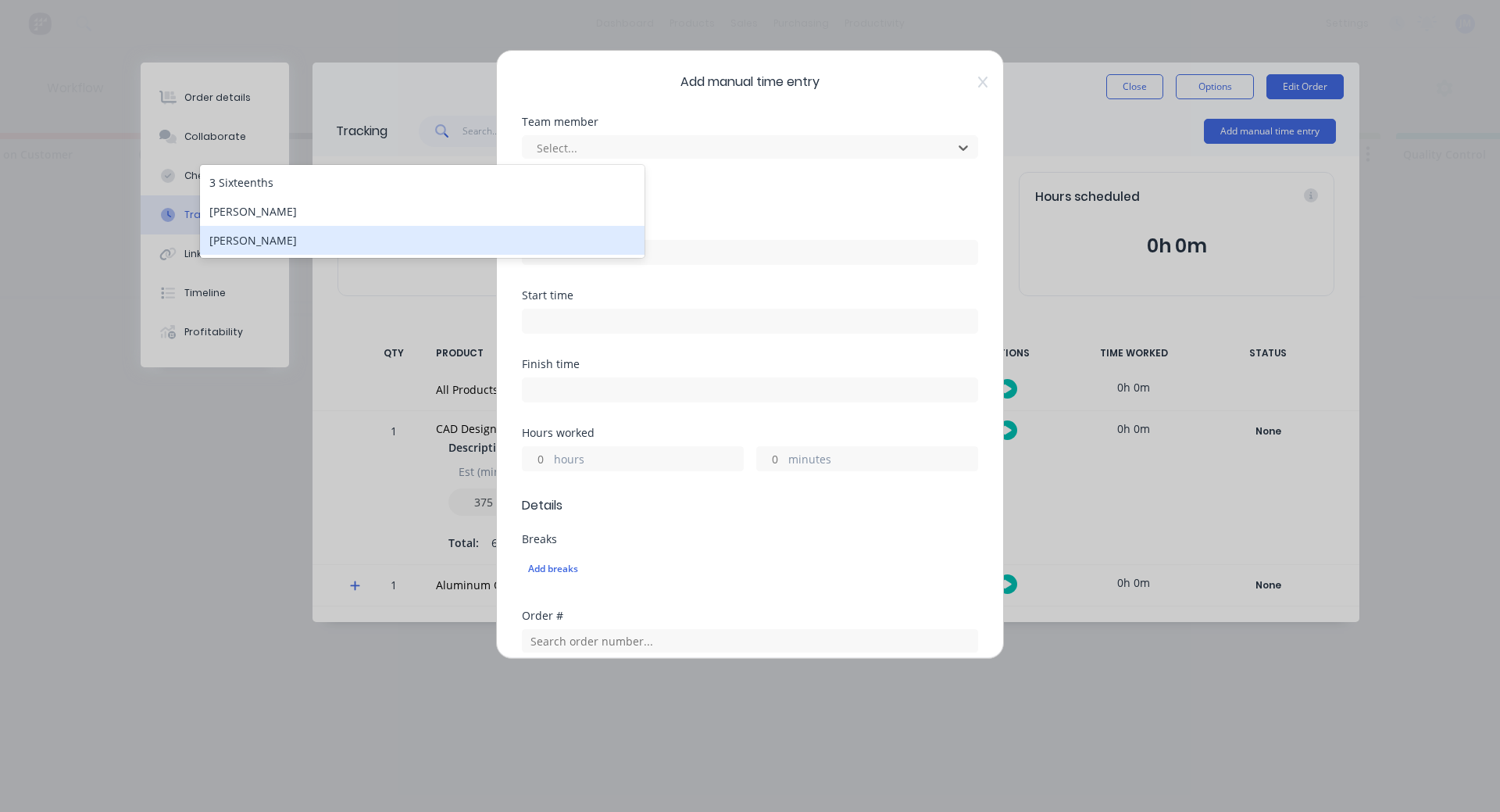
click at [525, 236] on div "[PERSON_NAME]" at bounding box center [422, 240] width 445 height 29
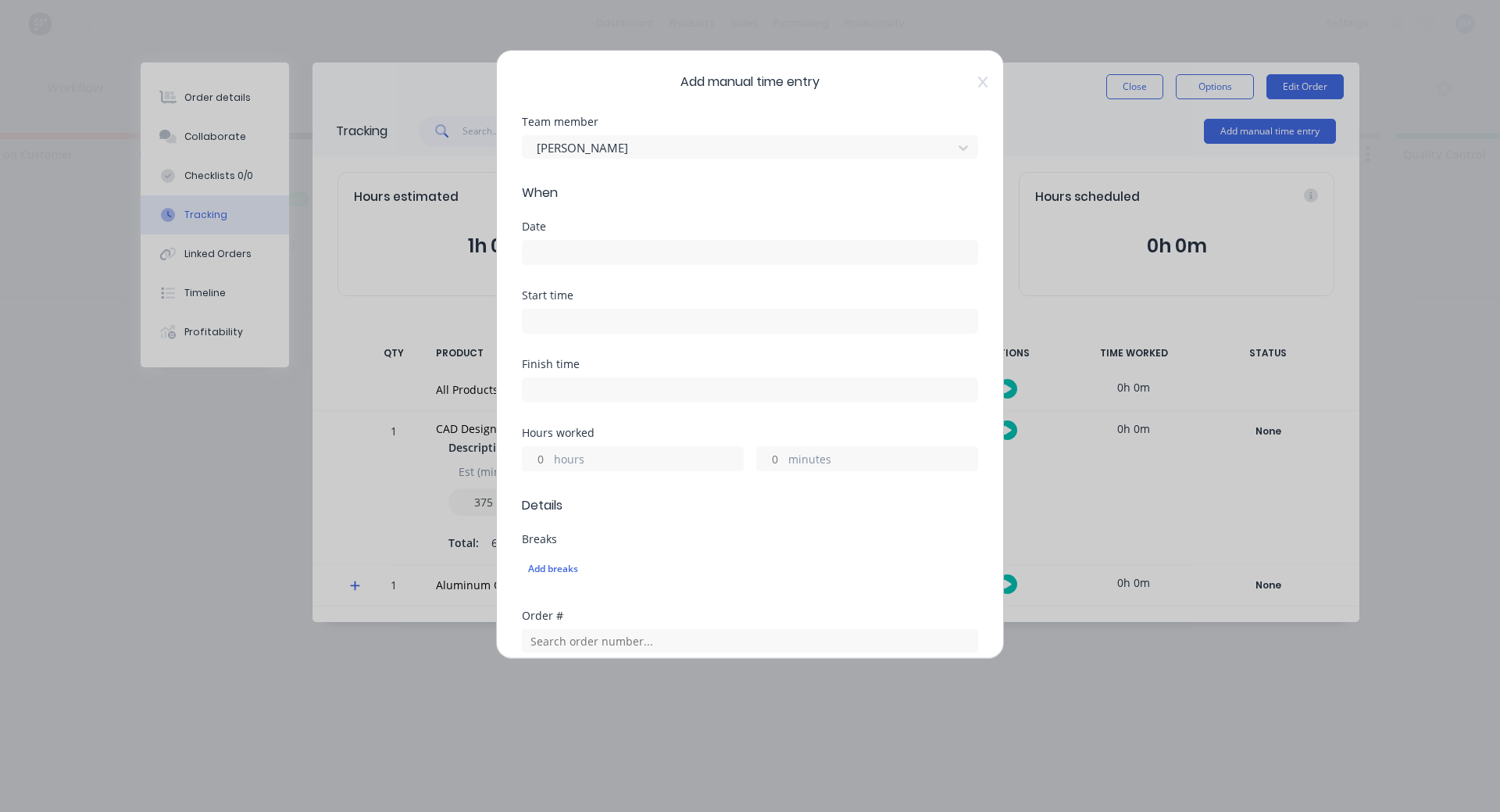
click at [618, 252] on input at bounding box center [749, 252] width 454 height 23
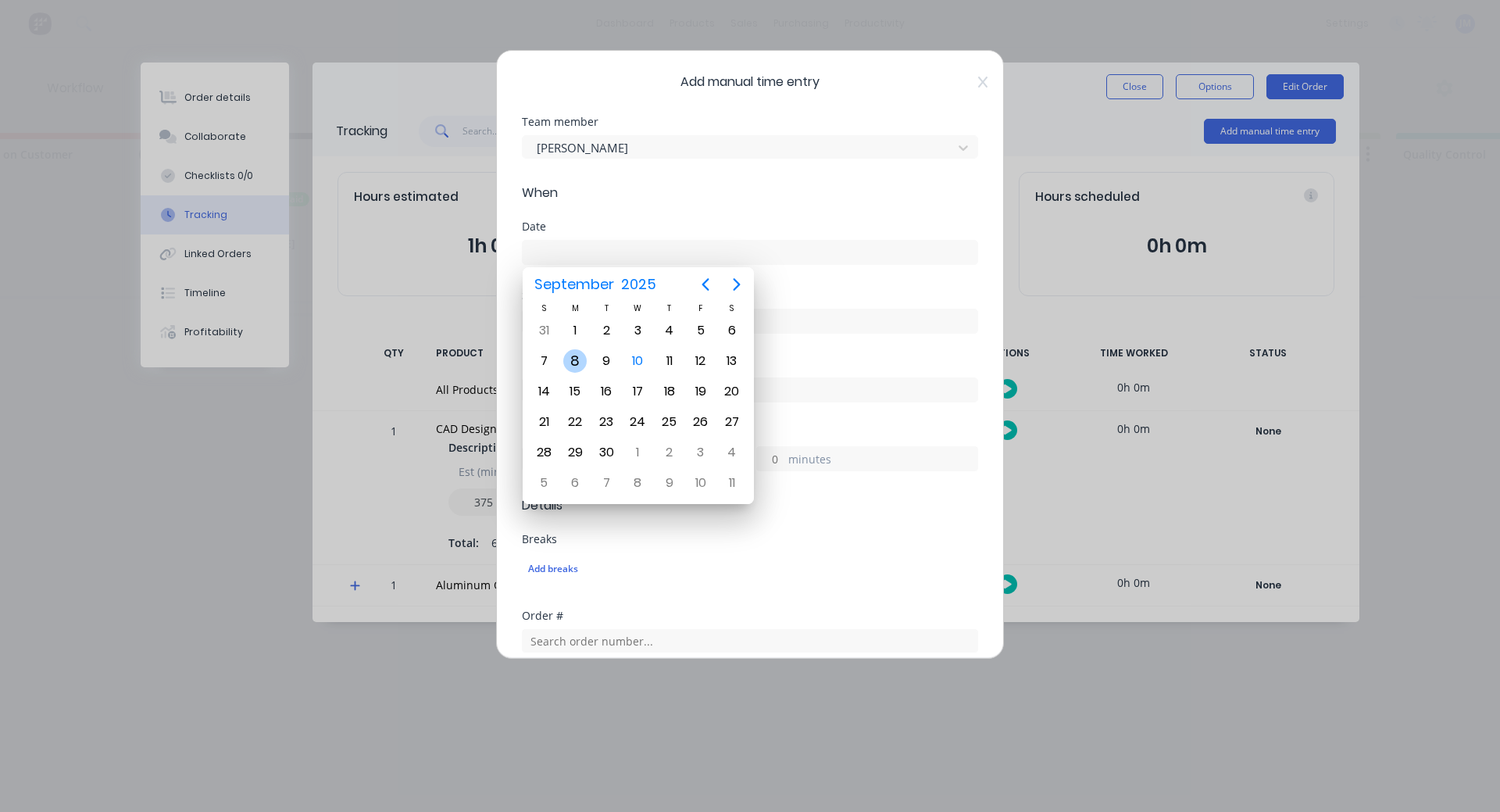
click at [584, 361] on div "8" at bounding box center [574, 360] width 23 height 23
type input "[DATE]"
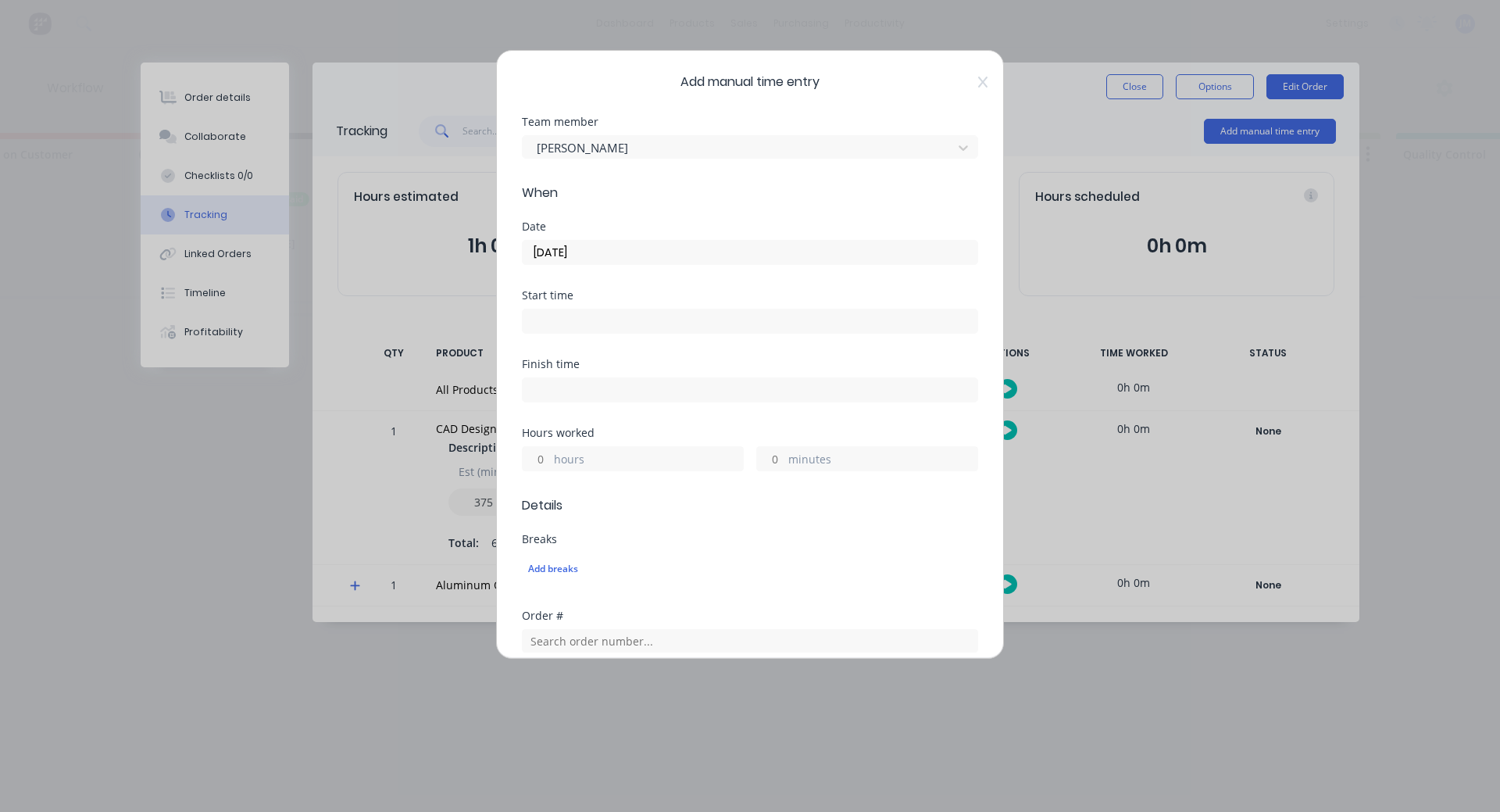
click at [594, 322] on input at bounding box center [749, 321] width 454 height 23
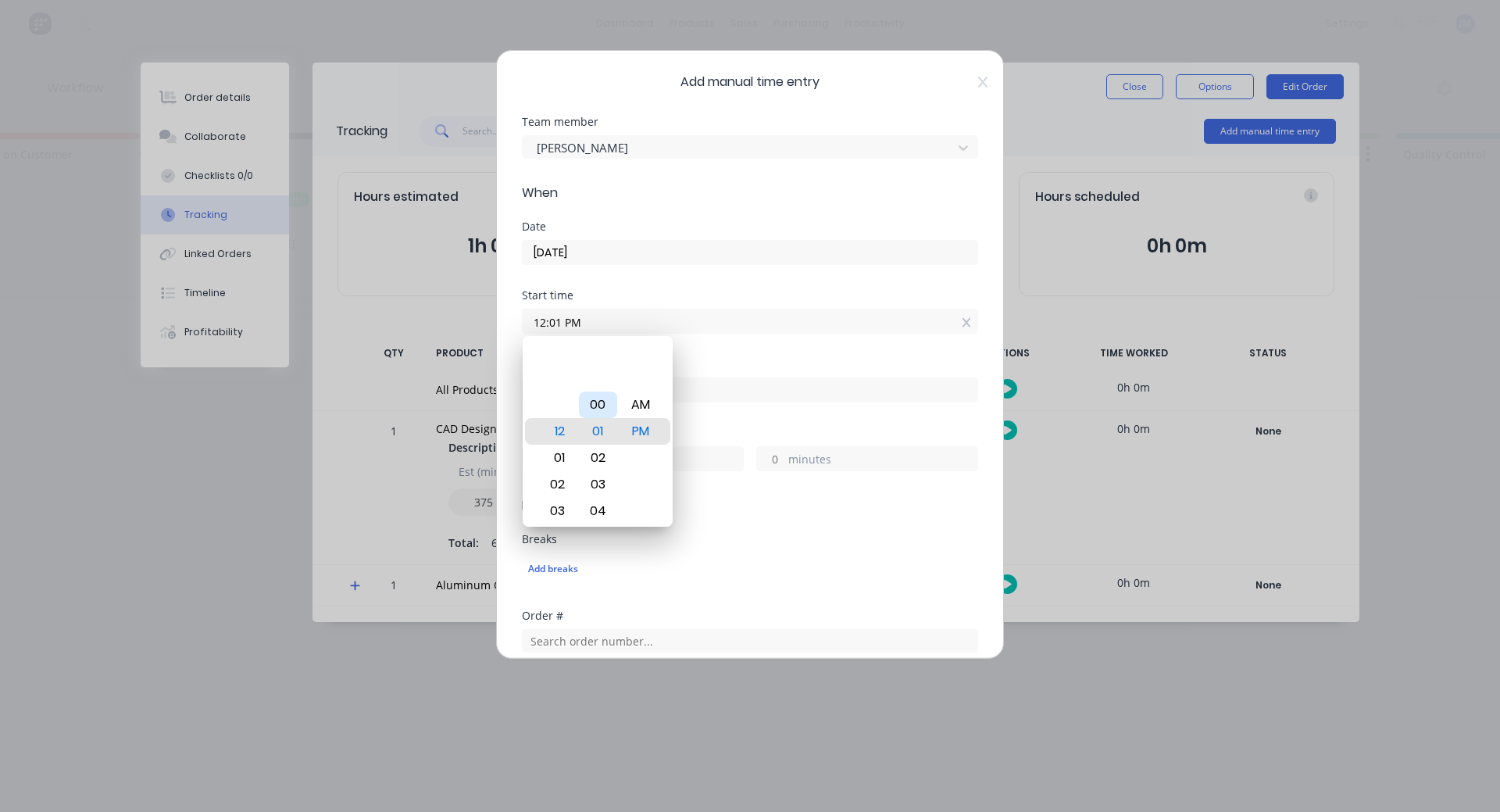
click at [602, 410] on div "00" at bounding box center [598, 404] width 38 height 27
click at [601, 463] on div "01" at bounding box center [598, 458] width 38 height 27
type input "12:01 PM"
click at [788, 525] on form "Team member [PERSON_NAME] When Date [DATE] Start time 12:01 PM Finish time Hour…" at bounding box center [749, 566] width 456 height 900
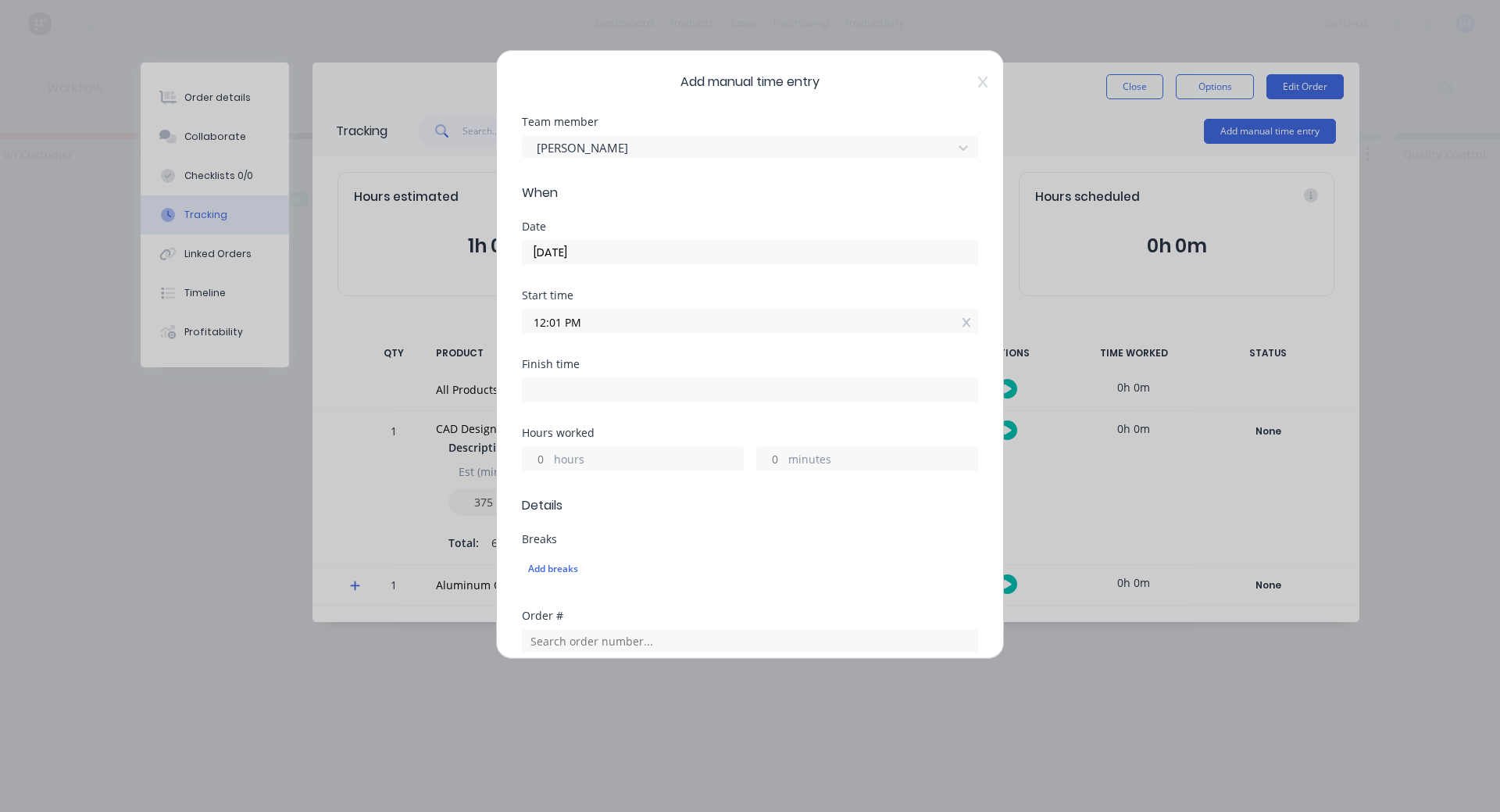
click at [622, 396] on input at bounding box center [749, 390] width 454 height 23
type input "03:45 PM"
type input "3"
type input "44"
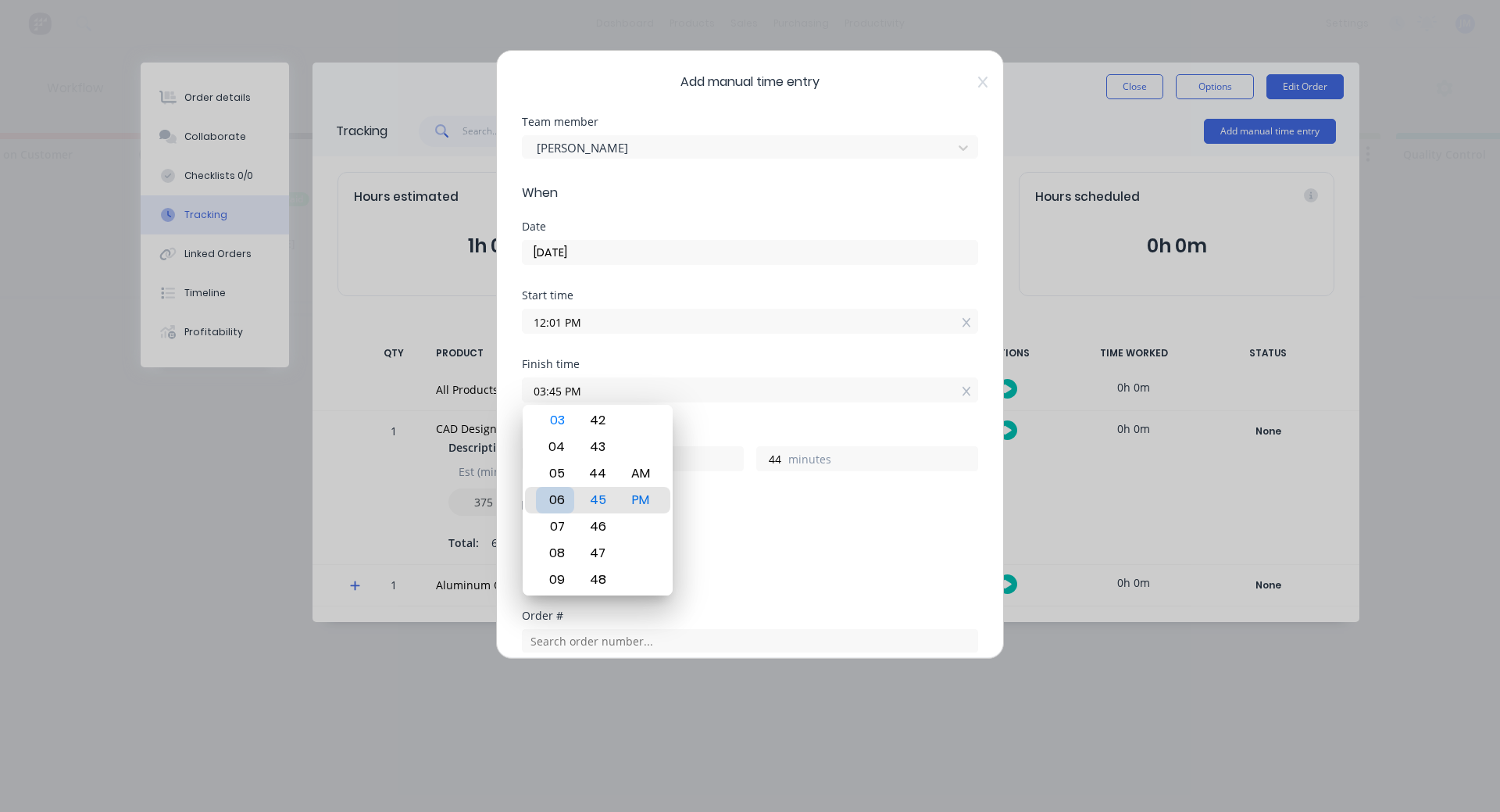
type input "06:45 PM"
type input "6"
type input "05:45 PM"
type input "5"
click at [556, 500] on div "05" at bounding box center [555, 500] width 38 height 27
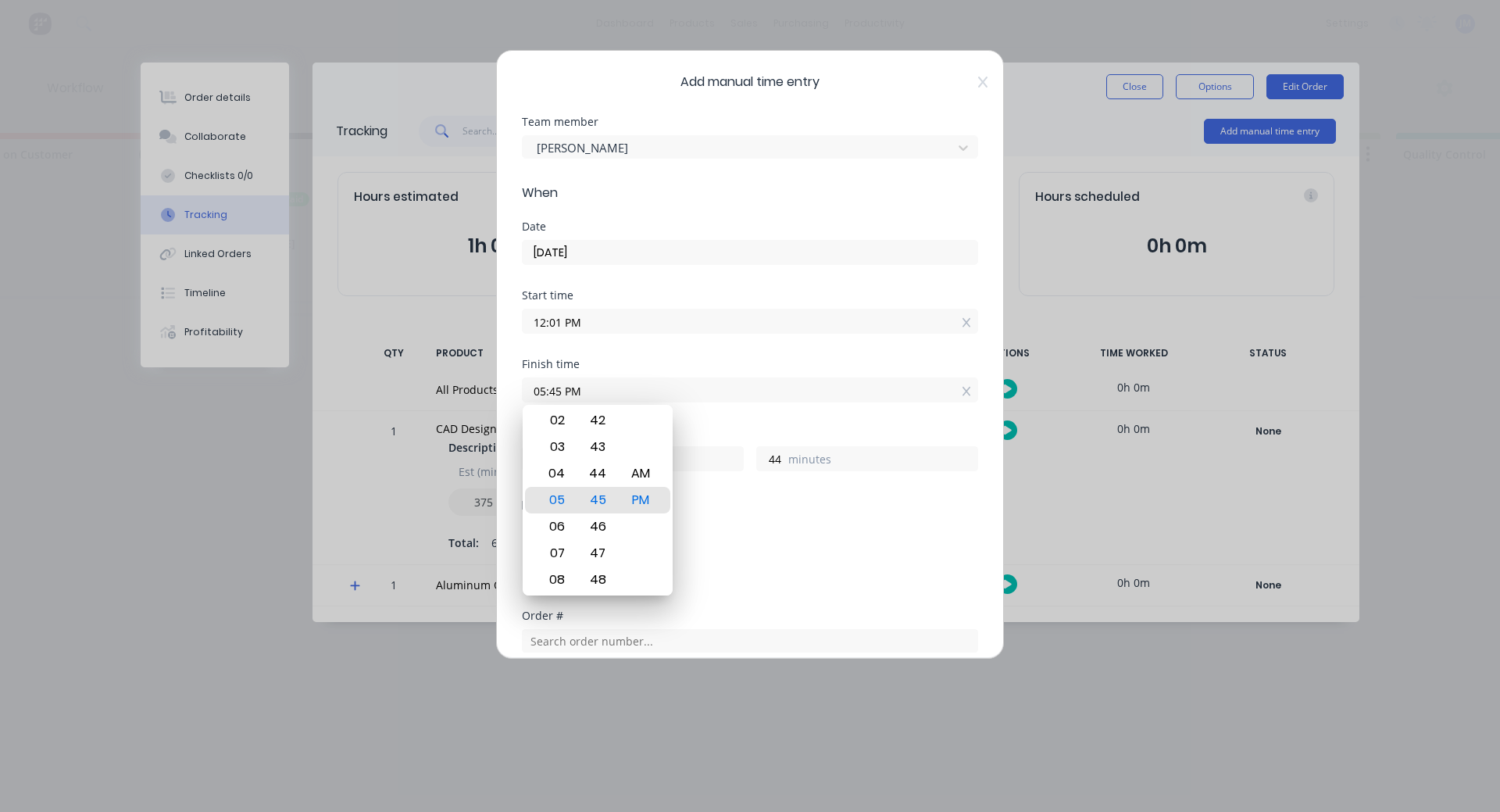
click at [773, 535] on div "Breaks" at bounding box center [749, 539] width 456 height 11
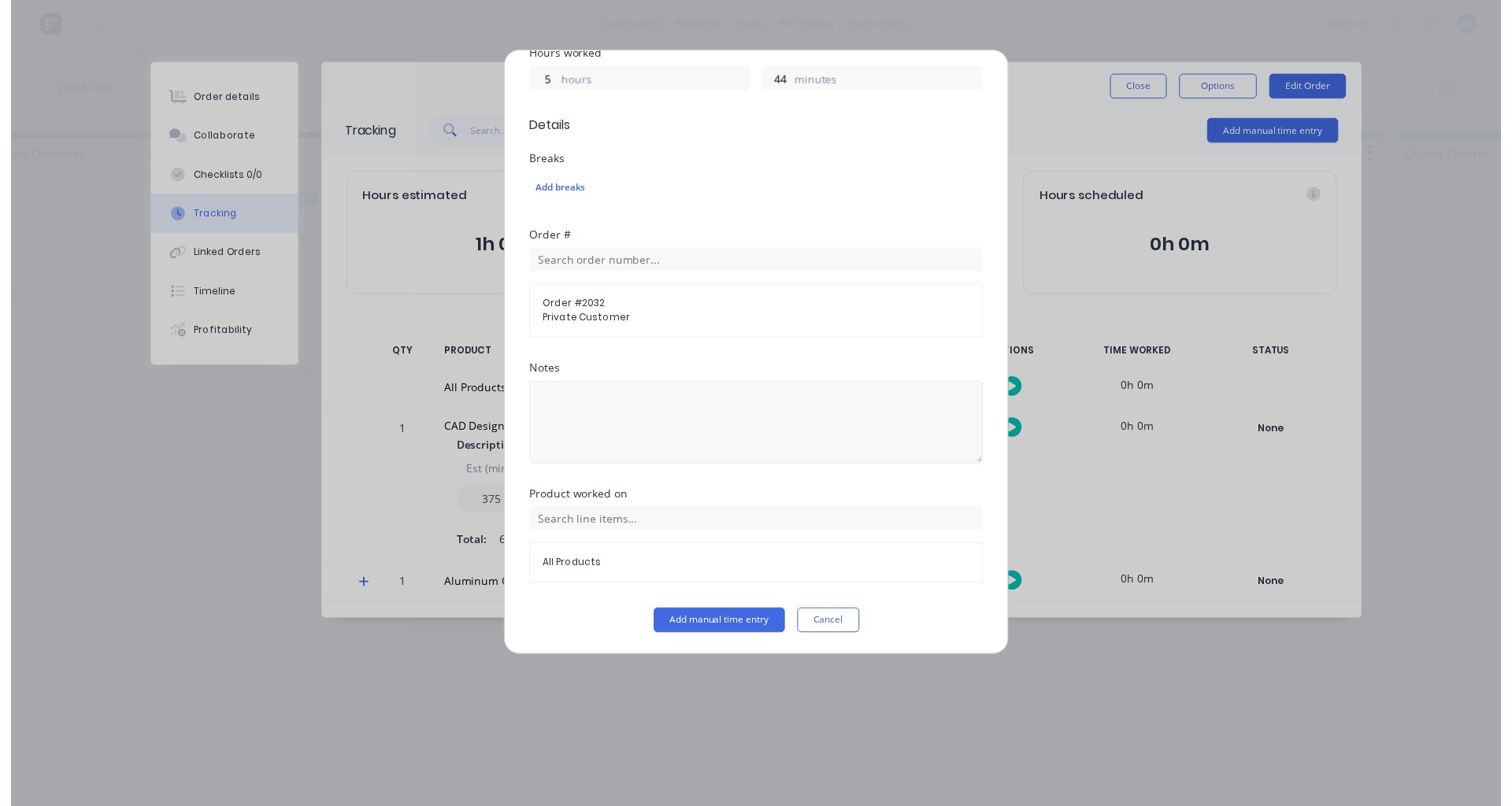
scroll to position [383, 0]
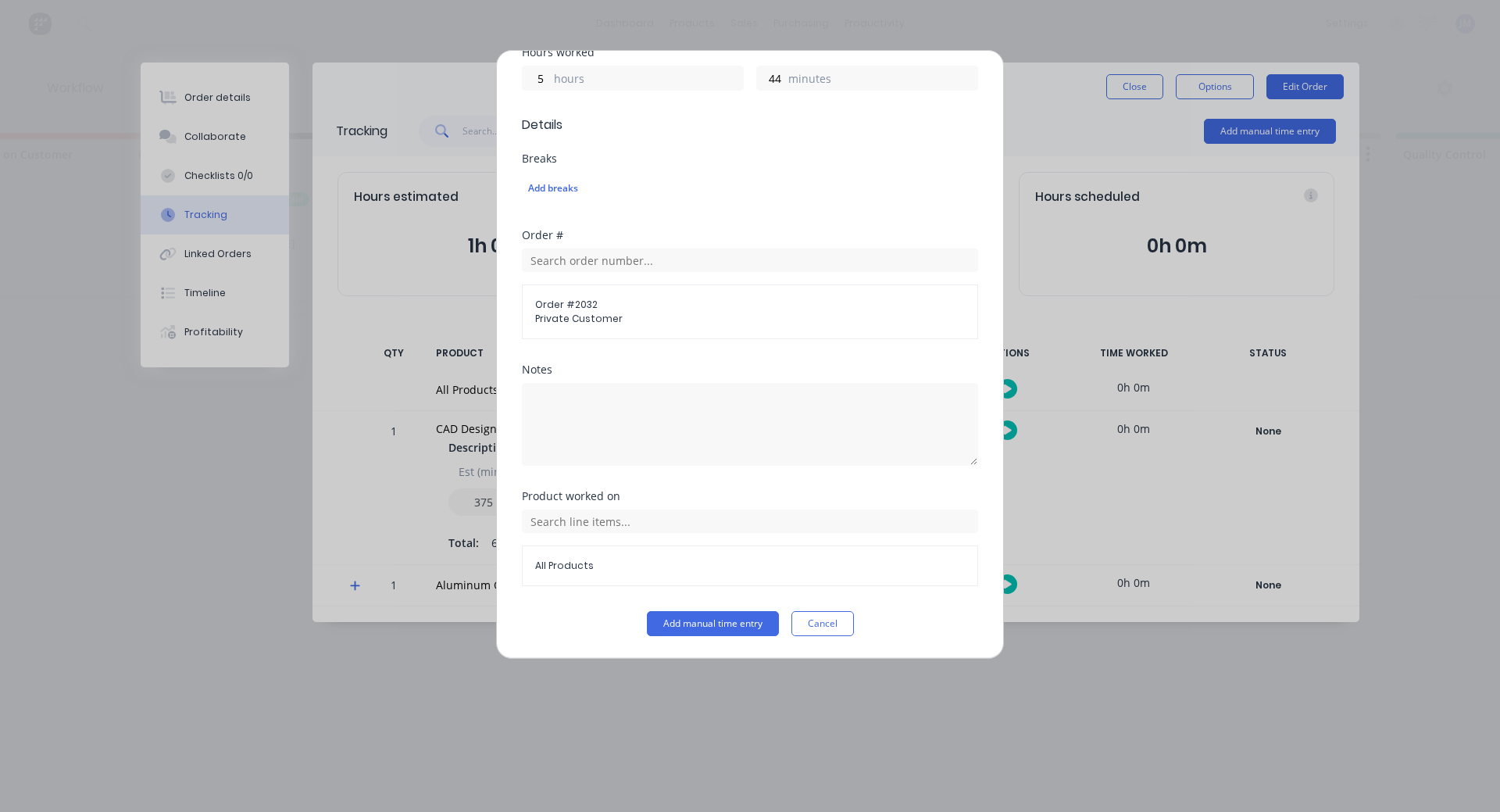
click at [718, 563] on span "All Products" at bounding box center [750, 565] width 429 height 14
click at [579, 563] on span "All Products" at bounding box center [750, 565] width 429 height 14
click at [563, 521] on input "text" at bounding box center [749, 521] width 456 height 23
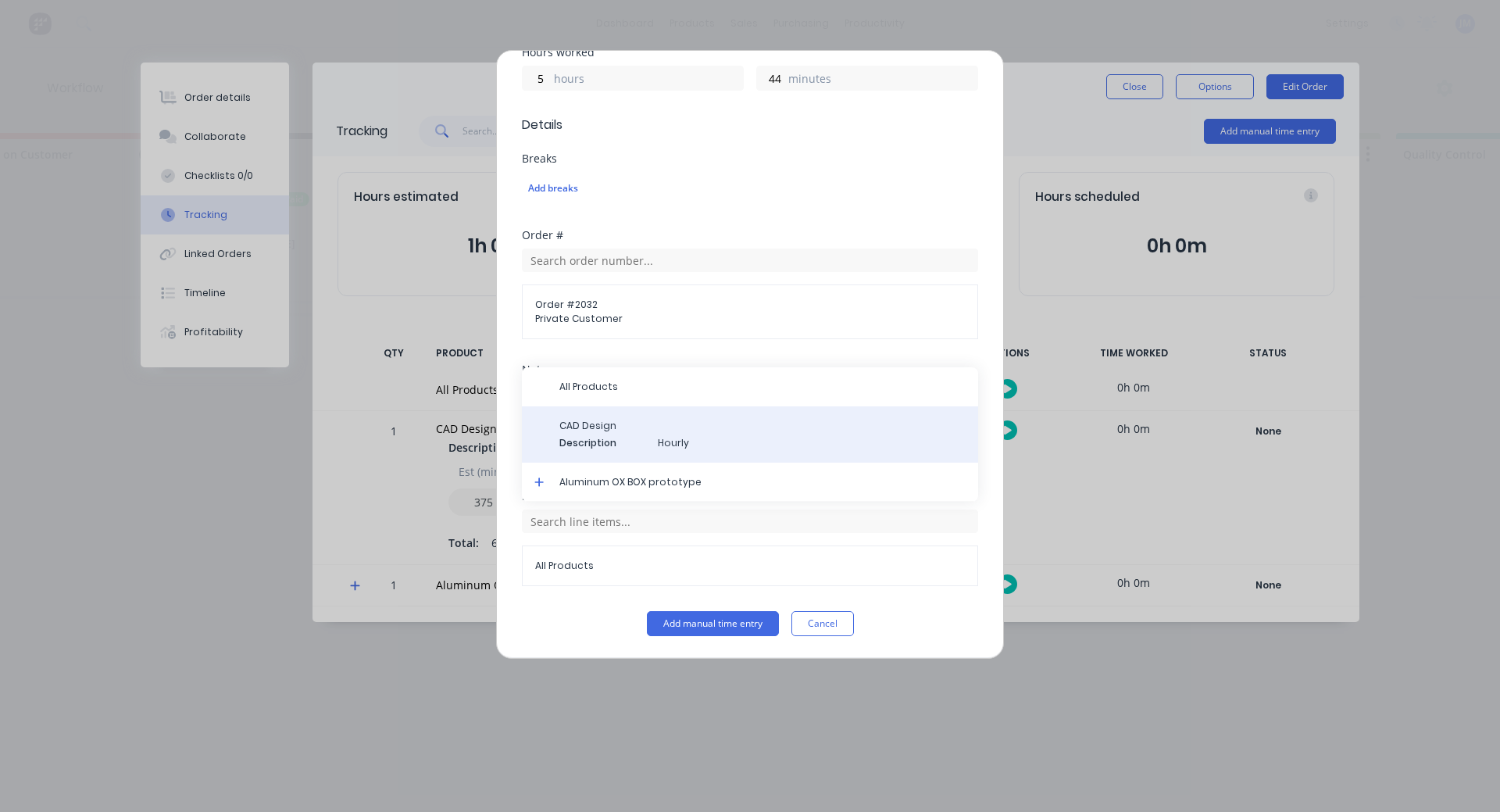
click at [600, 442] on span "Description" at bounding box center [603, 443] width 86 height 14
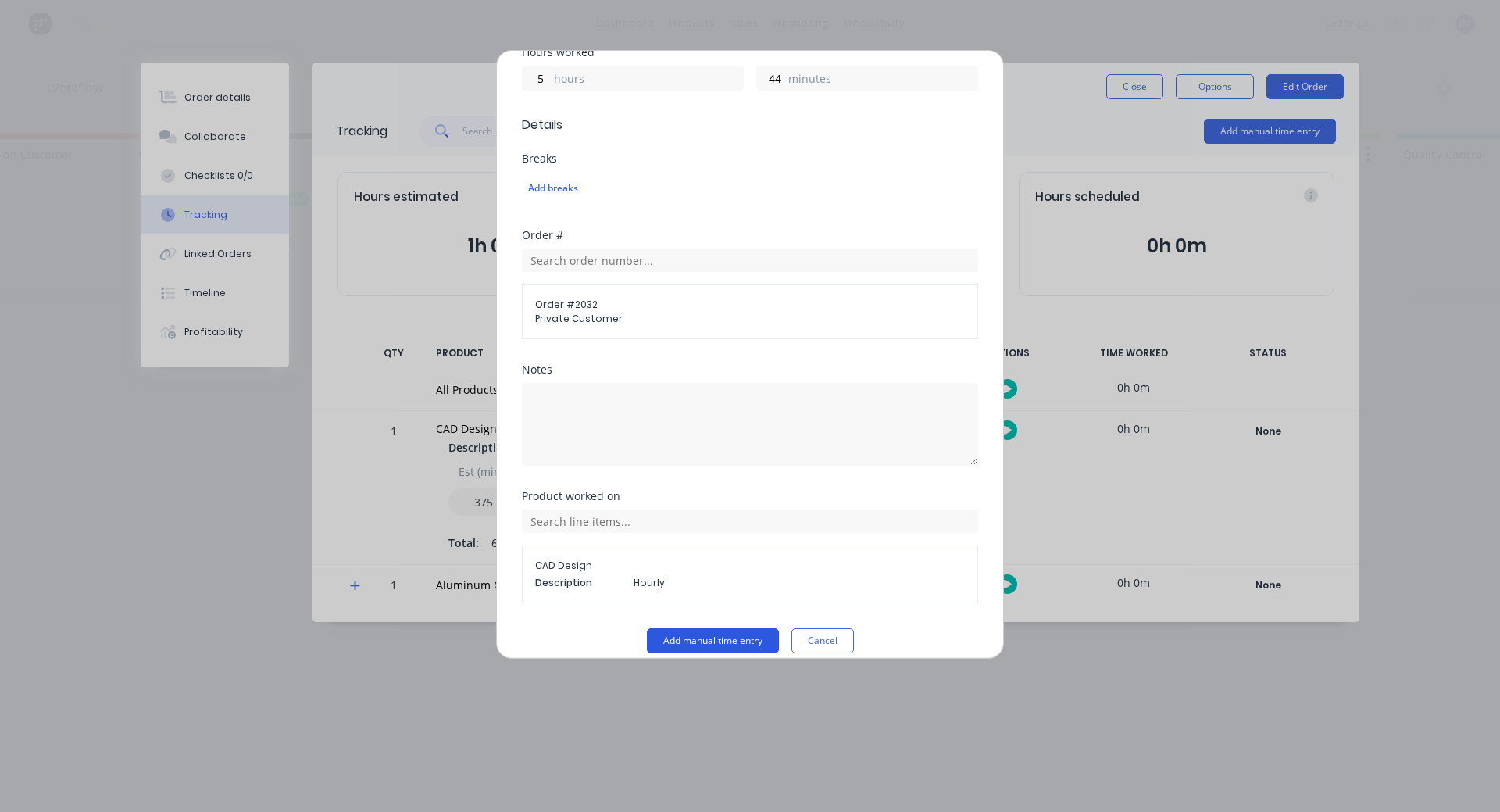
click at [708, 642] on button "Add manual time entry" at bounding box center [712, 640] width 132 height 25
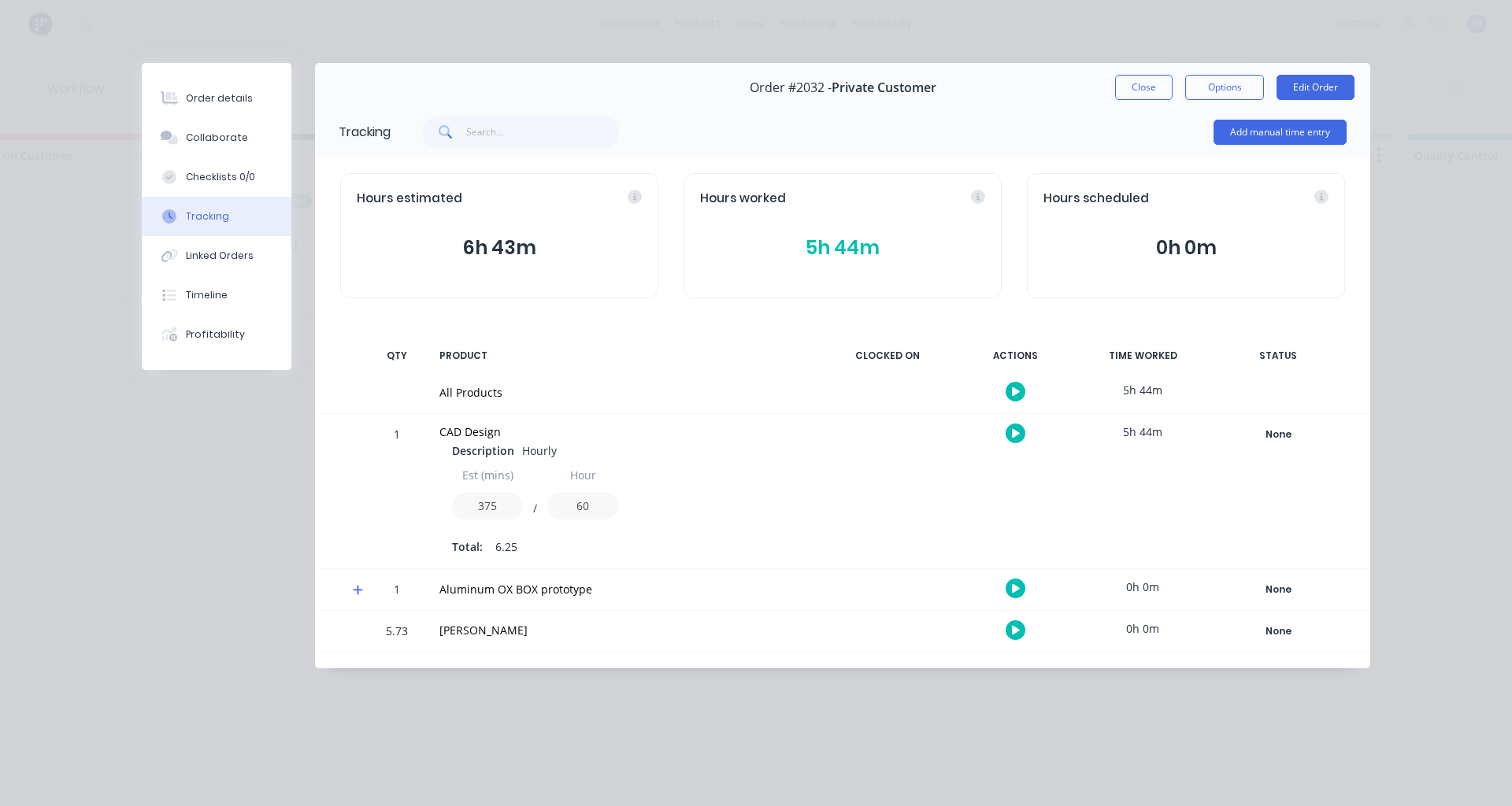
click at [700, 716] on div "Order details Collaborate Checklists 0/0 Tracking Linked Orders Timeline Profit…" at bounding box center [756, 403] width 1512 height 806
click at [1137, 83] on button "Close" at bounding box center [1144, 87] width 57 height 25
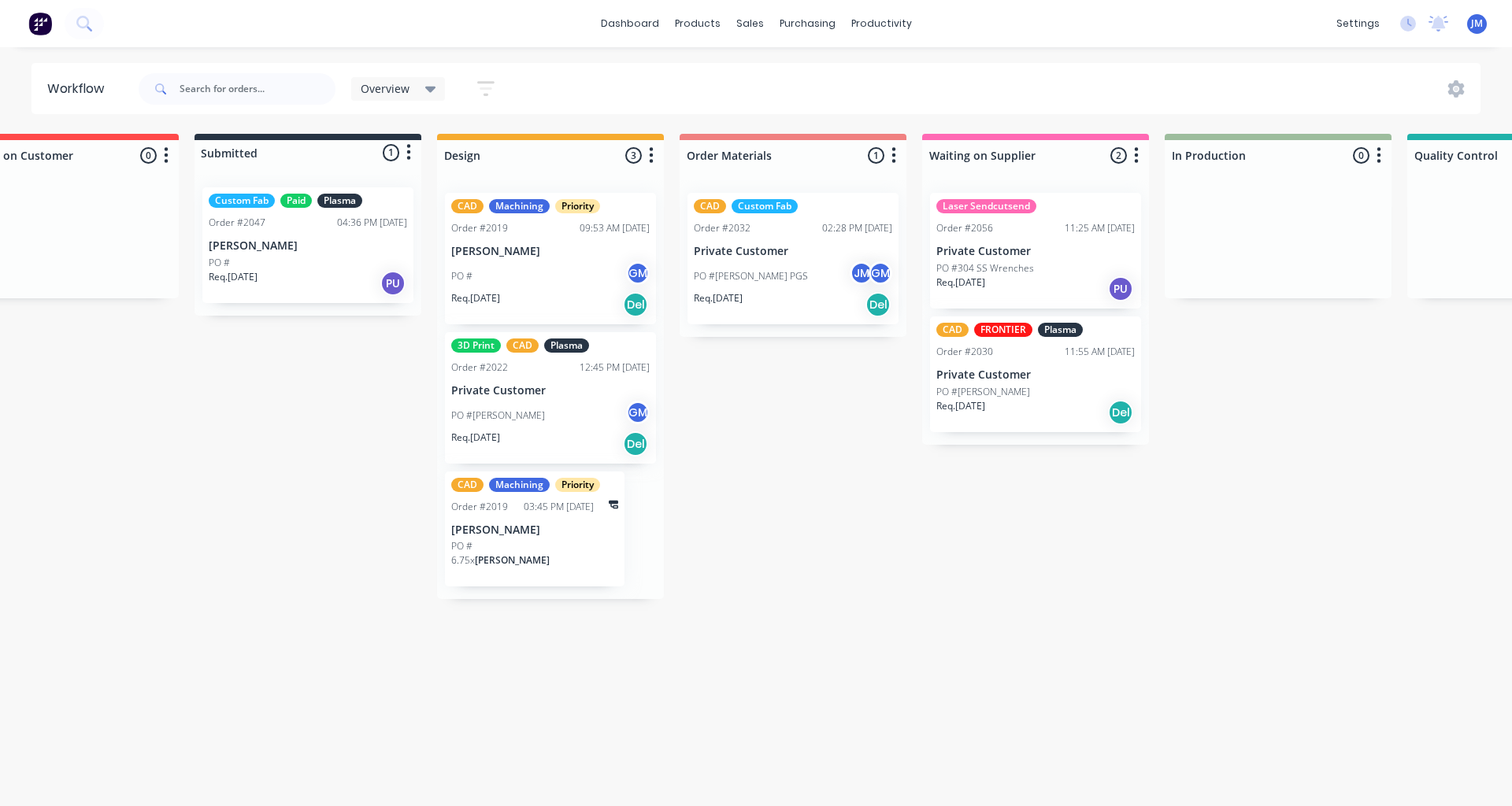
click at [820, 644] on div "Workflow Overview Save new view None edit Overview (Default) edit Show/Hide sta…" at bounding box center [432, 419] width 1512 height 711
click at [783, 280] on p "PO #[PERSON_NAME] PGS" at bounding box center [750, 276] width 114 height 14
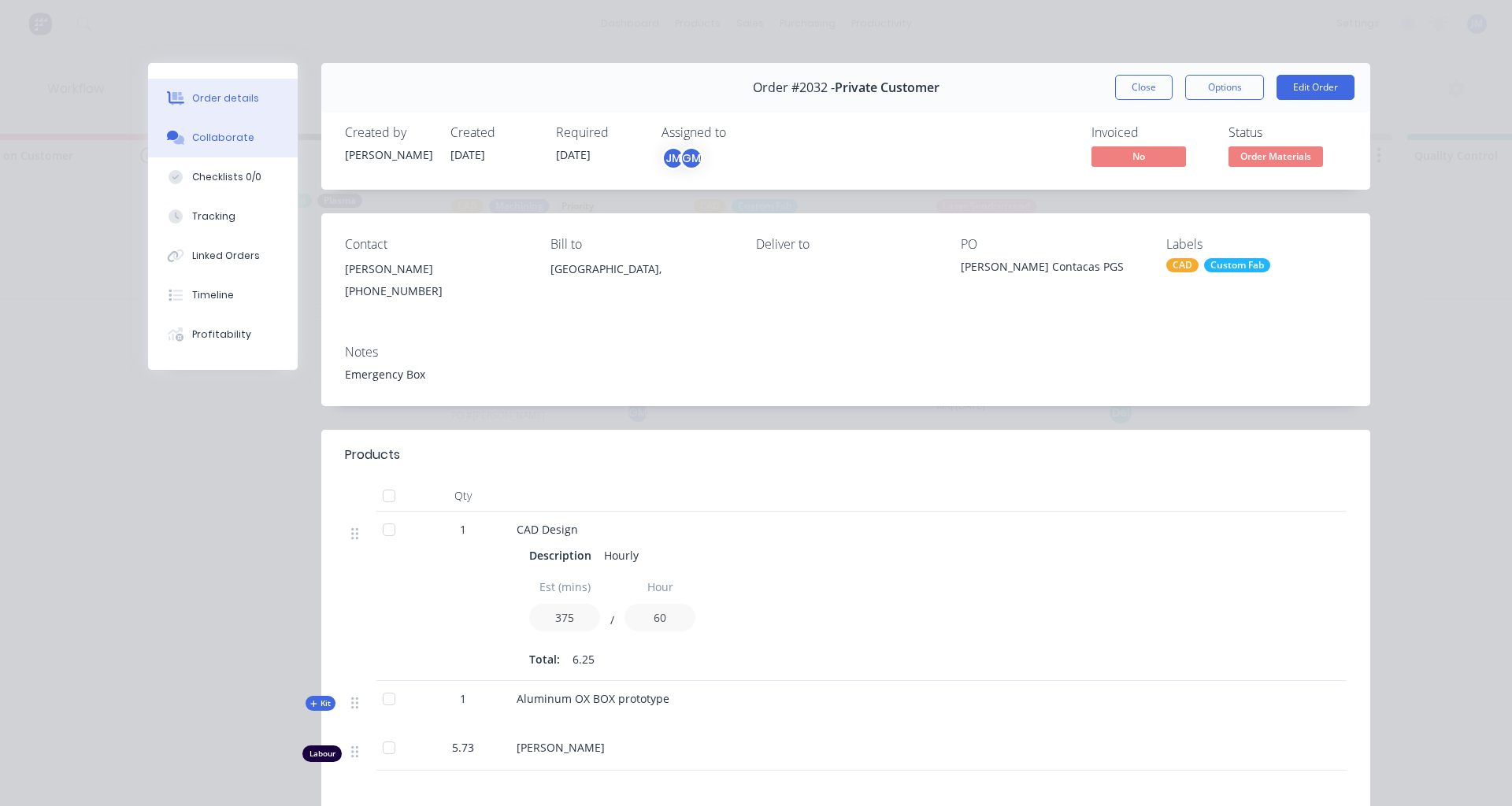
click at [224, 135] on div "Collaborate" at bounding box center [223, 137] width 63 height 14
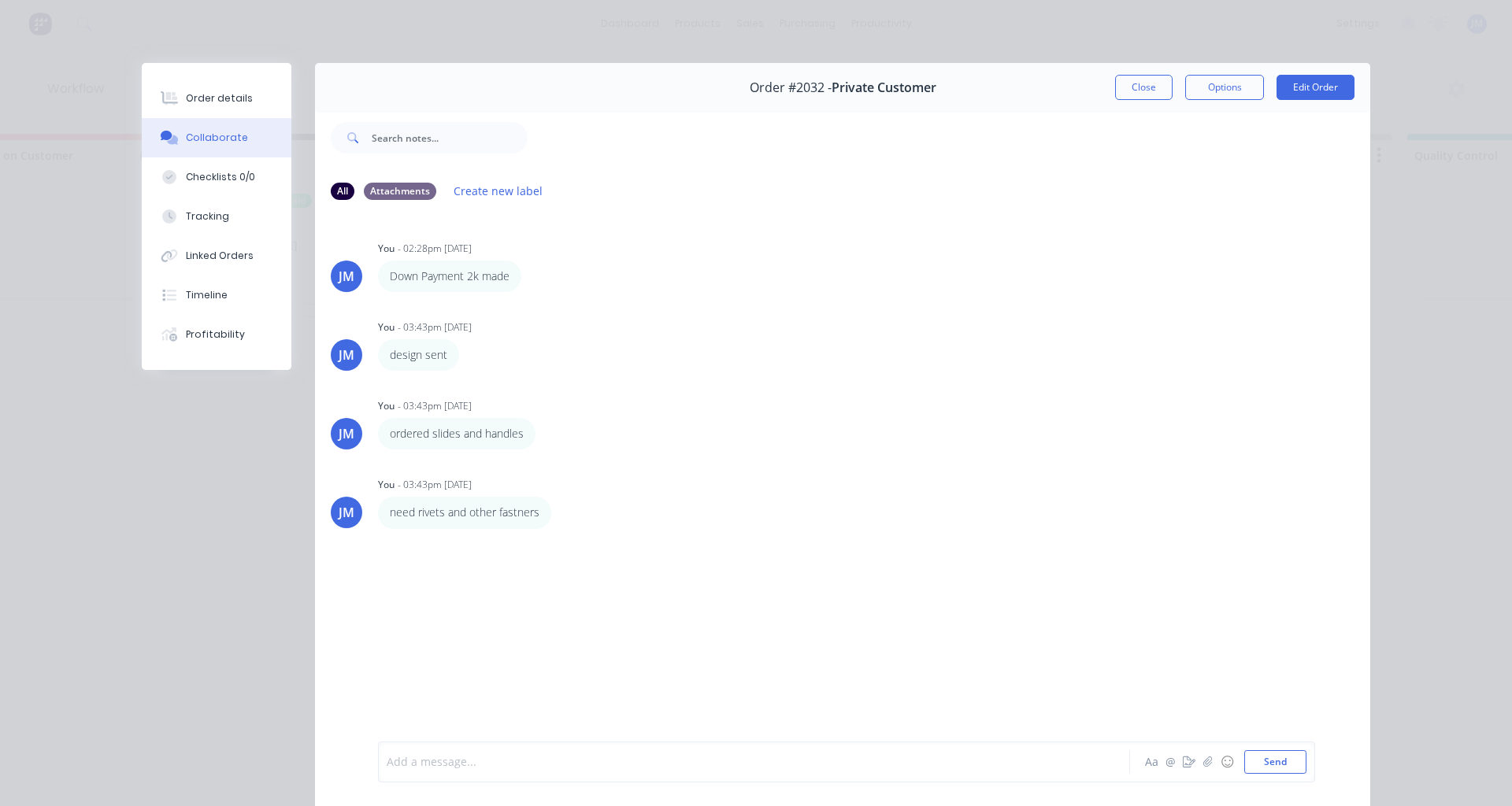
click at [458, 755] on div at bounding box center [732, 762] width 689 height 17
click at [1144, 89] on button "Close" at bounding box center [1144, 87] width 57 height 25
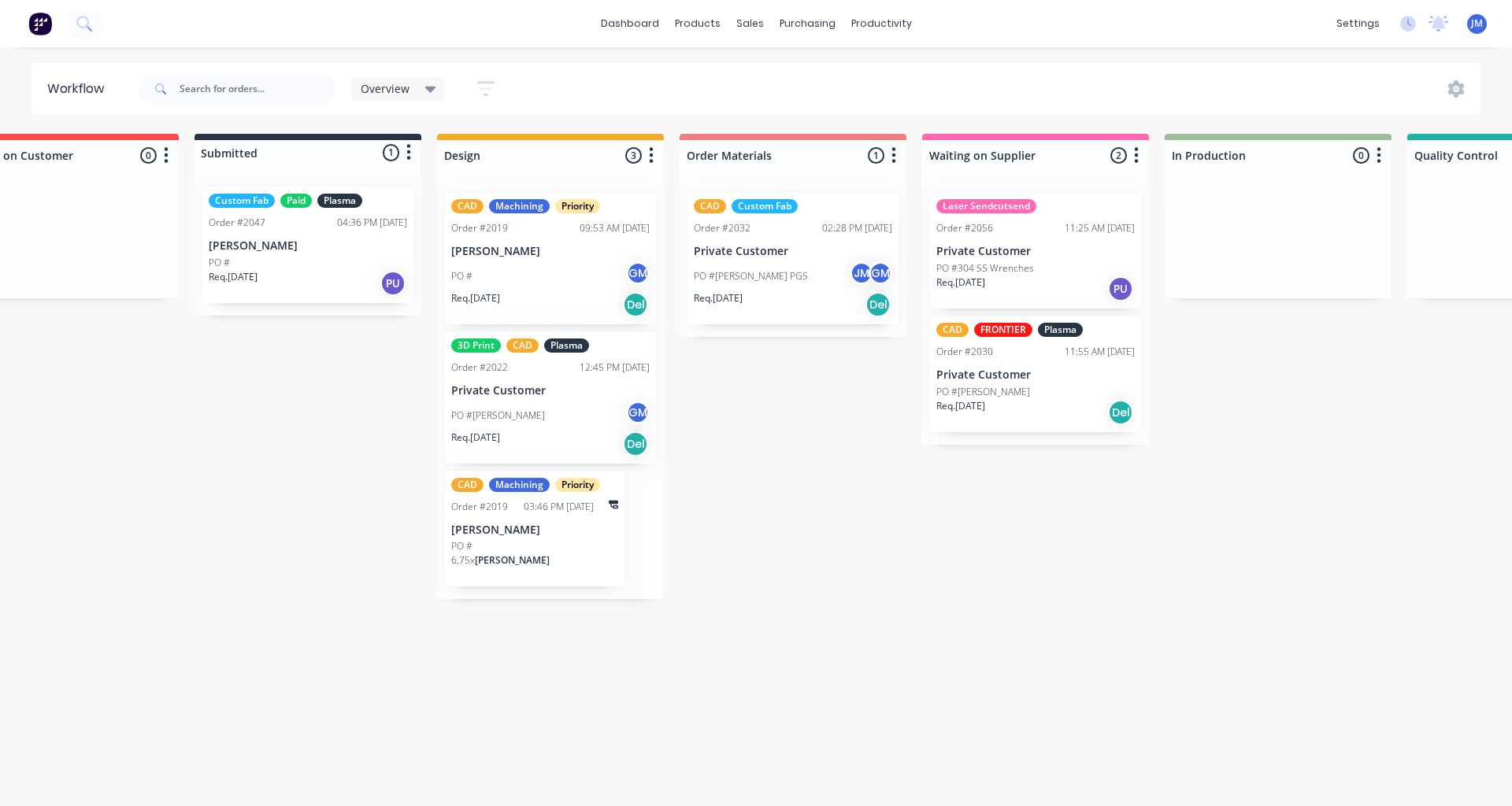
click at [813, 396] on div "Quote Adjustment Needed 0 Status colour #6A5ACD hex #6A5ACD Save Cancel Notific…" at bounding box center [1205, 367] width 3083 height 466
click at [753, 245] on p "Private Customer" at bounding box center [792, 251] width 198 height 13
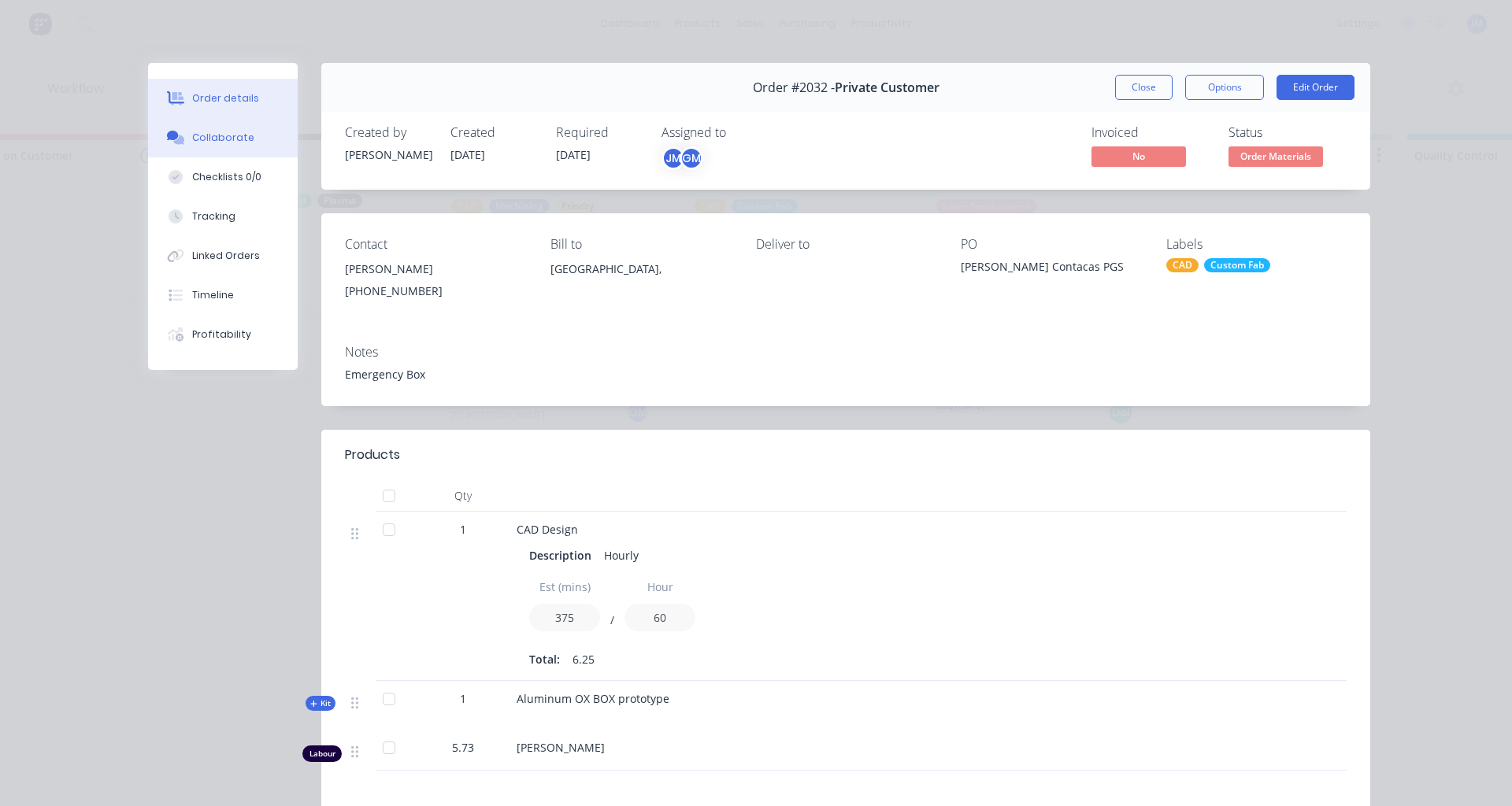
click at [222, 146] on button "Collaborate" at bounding box center [222, 137] width 149 height 39
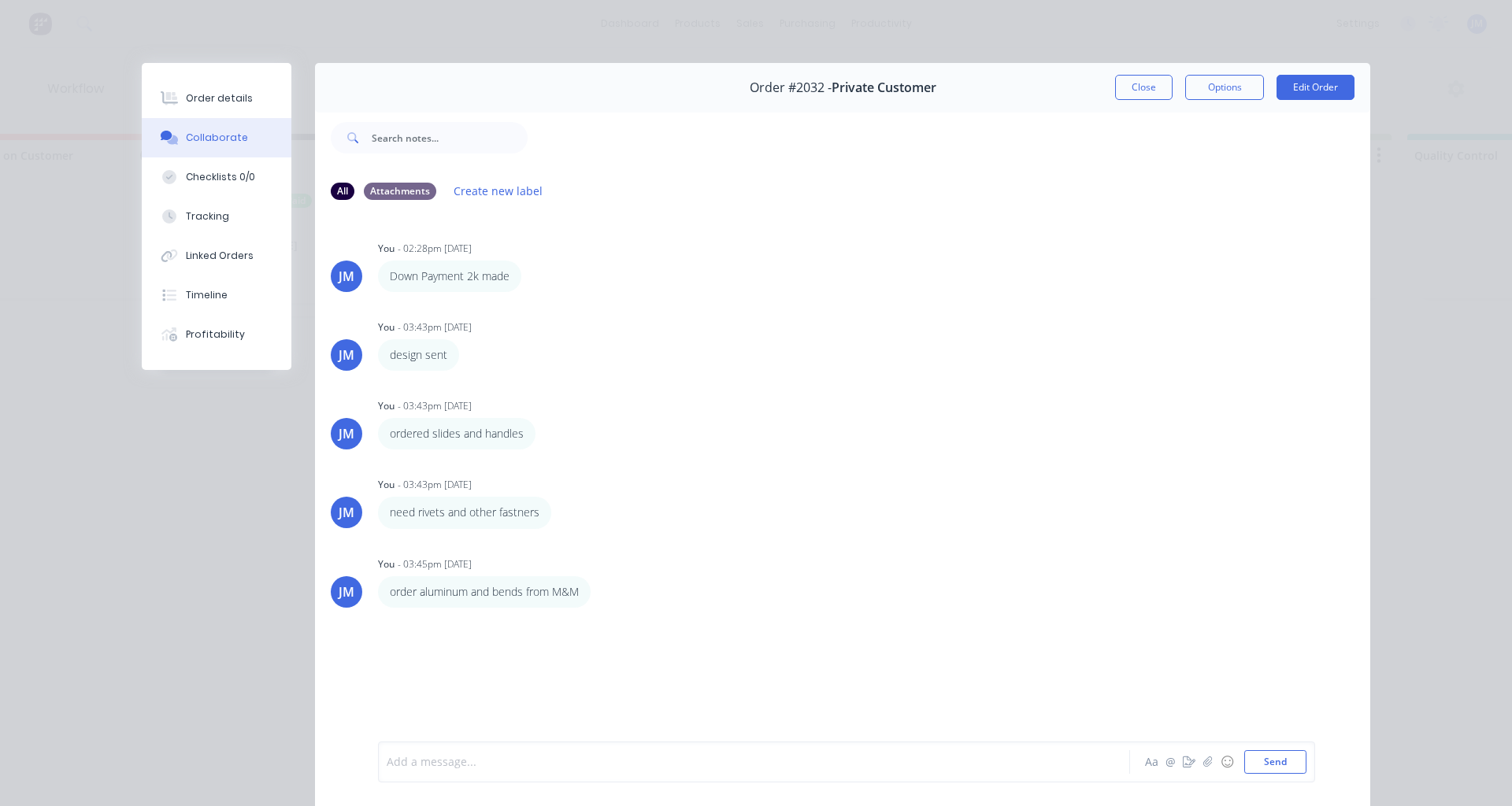
click at [455, 764] on div at bounding box center [732, 762] width 689 height 17
click at [1144, 96] on button "Close" at bounding box center [1144, 87] width 57 height 25
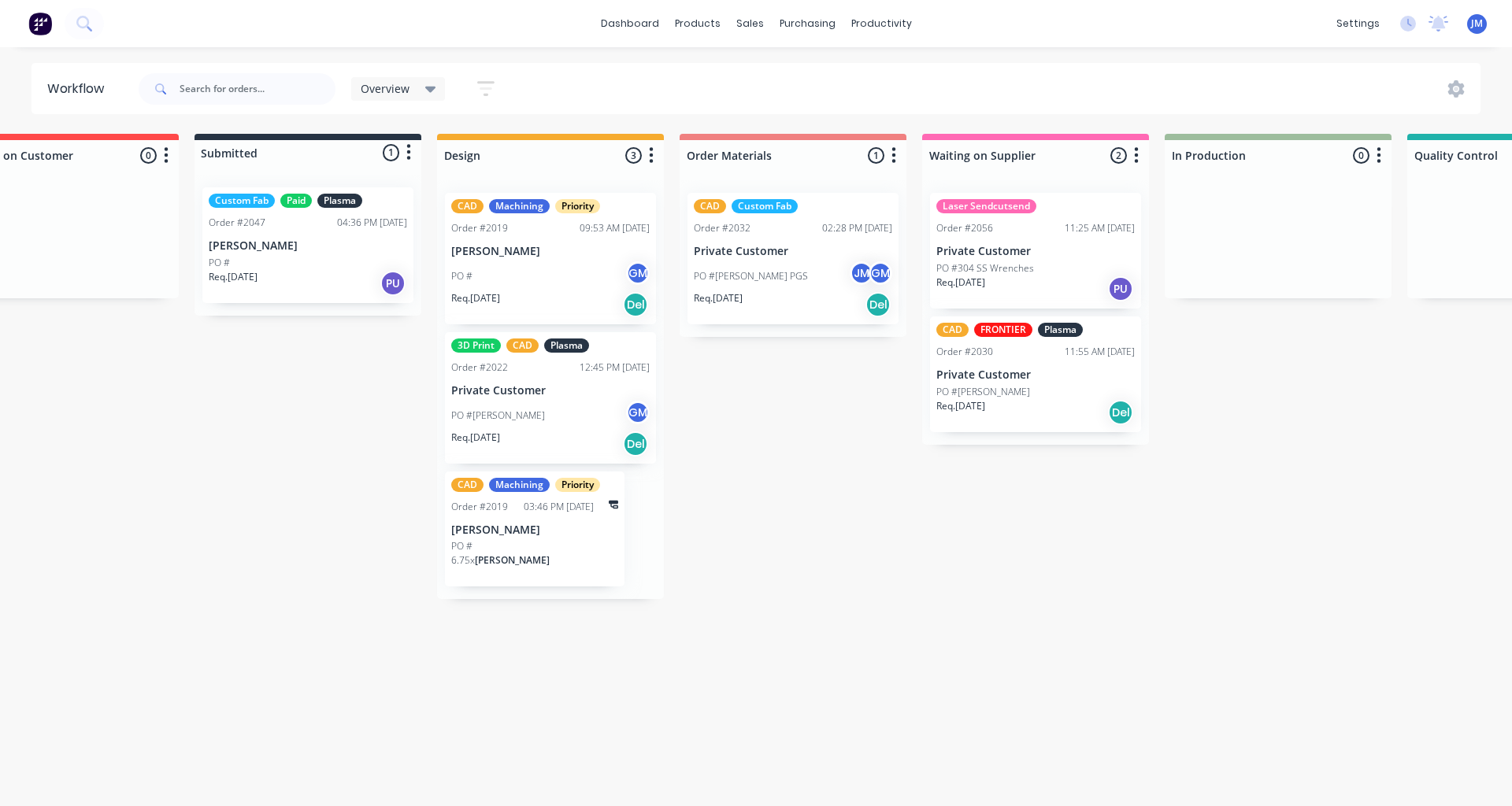
drag, startPoint x: 1161, startPoint y: 571, endPoint x: 1152, endPoint y: 557, distance: 16.6
click at [1159, 571] on div "Quote Adjustment Needed 0 Status colour #6A5ACD hex #6A5ACD Save Cancel Notific…" at bounding box center [1205, 367] width 3083 height 466
click at [1242, 388] on div "Quote Adjustment Needed 0 Status colour #6A5ACD hex #6A5ACD Save Cancel Notific…" at bounding box center [1205, 367] width 3083 height 466
